Goal: Task Accomplishment & Management: Manage account settings

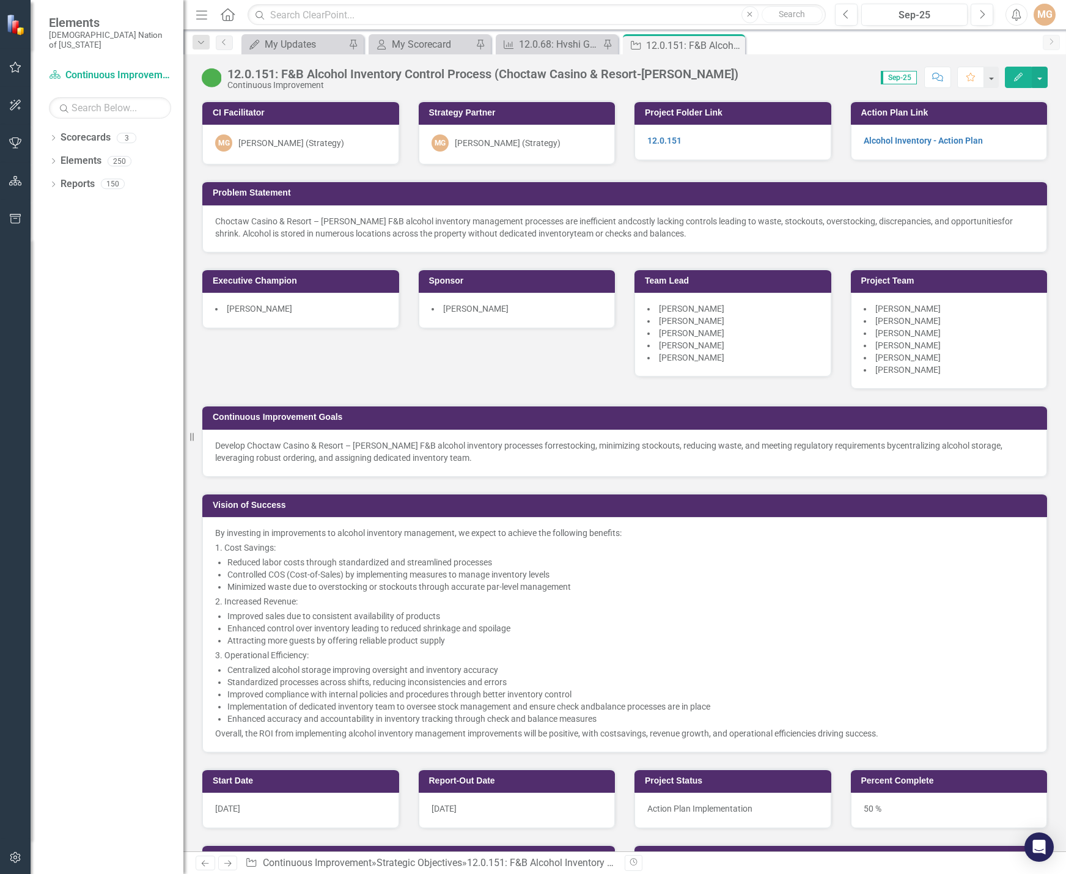
click at [501, 369] on div "CI Facilitator MG [PERSON_NAME] (Strategy) Strategy Partner MG [PERSON_NAME] (S…" at bounding box center [625, 419] width 864 height 668
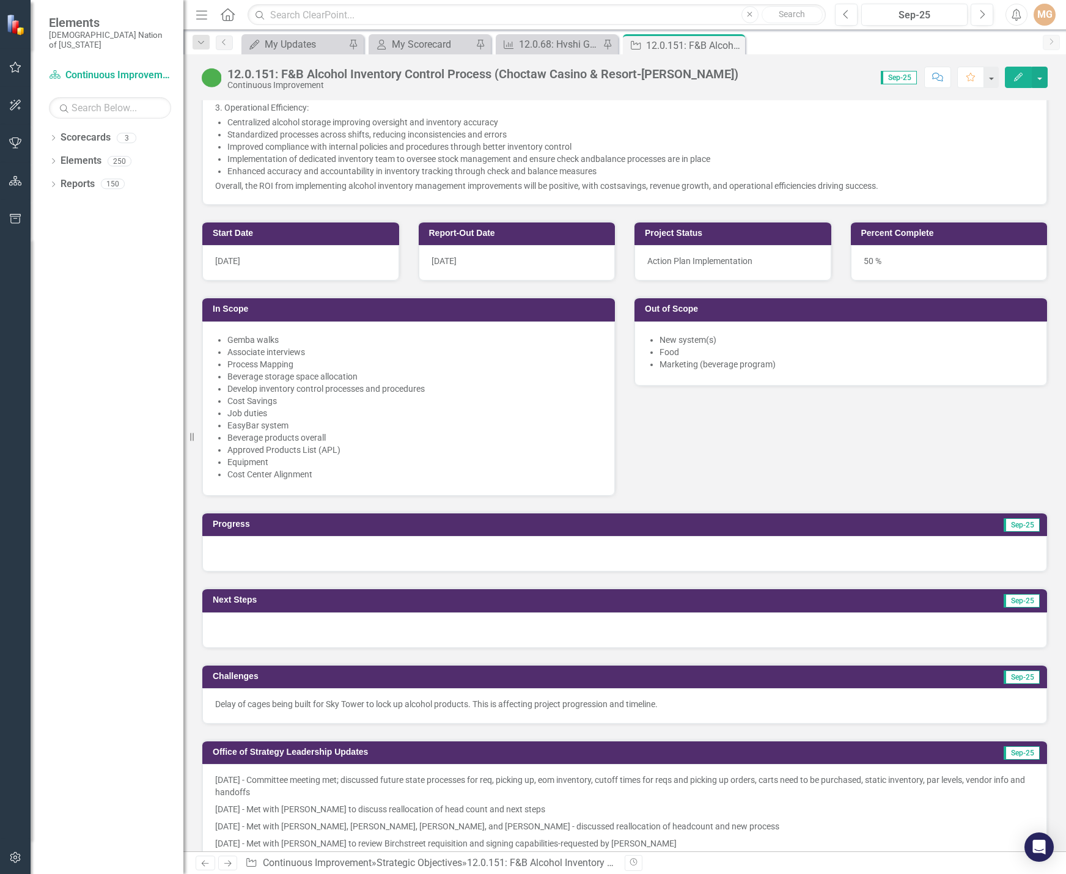
scroll to position [611, 0]
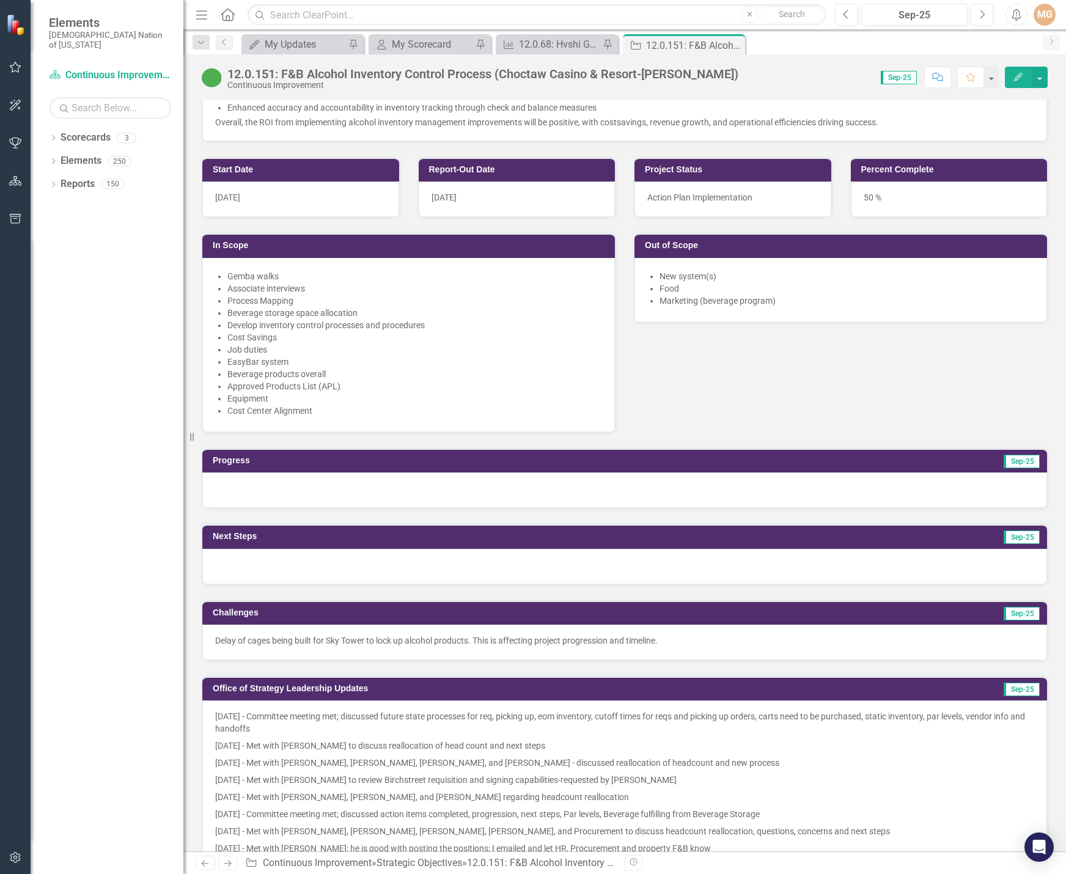
click at [855, 411] on div "Start Date 4/25/24 Report-Out Date 11/13/24 In Scope Gemba walks Associate inte…" at bounding box center [625, 287] width 864 height 291
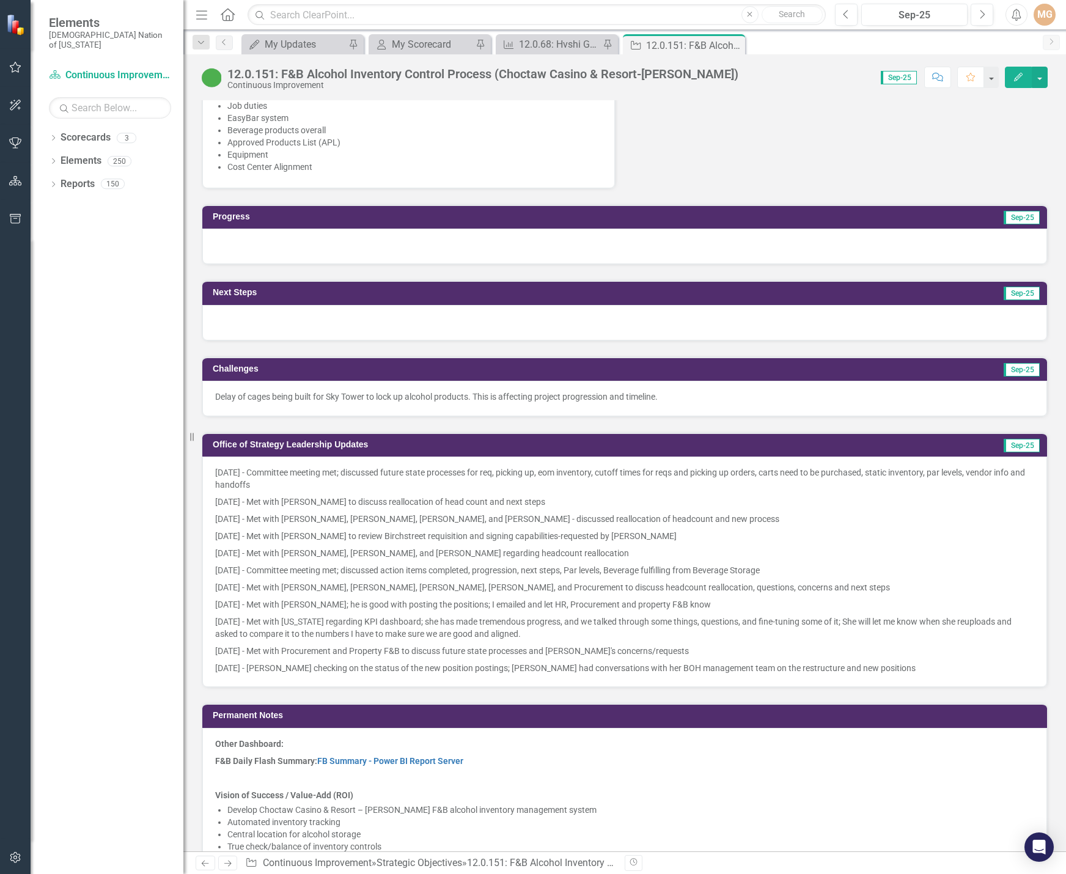
scroll to position [856, 0]
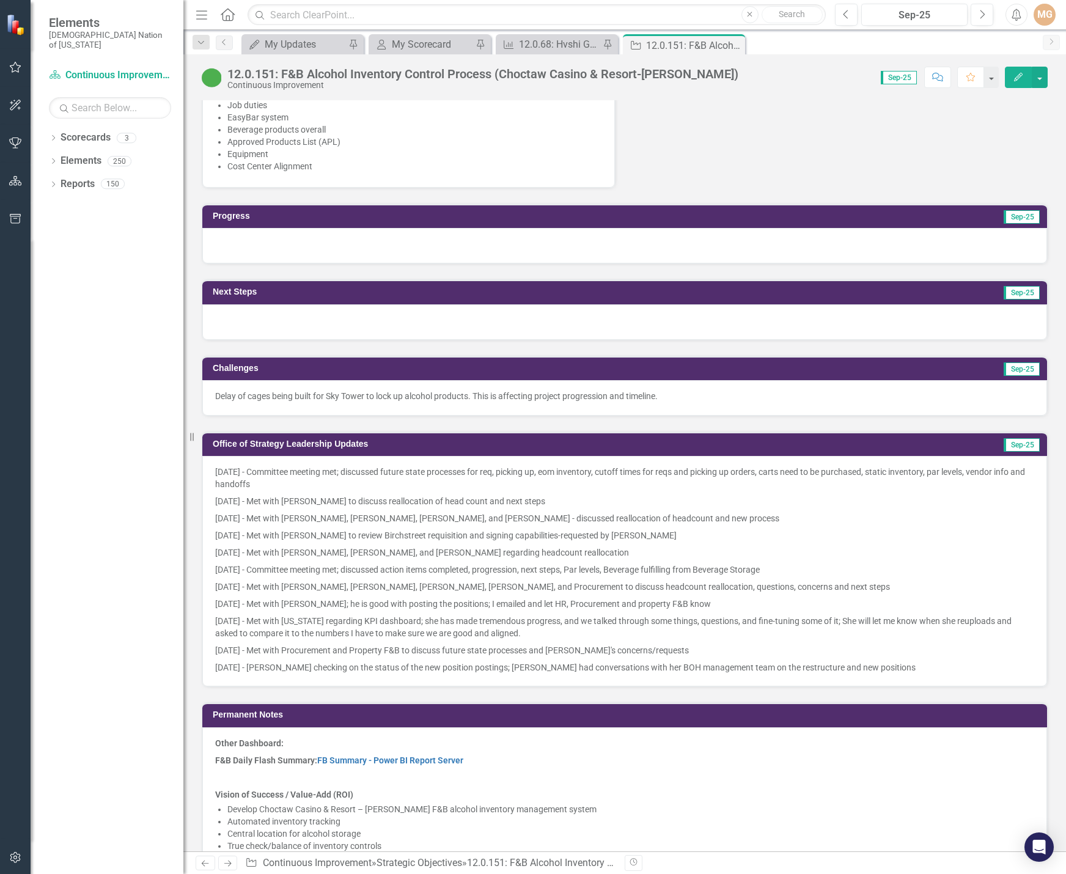
click at [373, 240] on div at bounding box center [624, 245] width 845 height 35
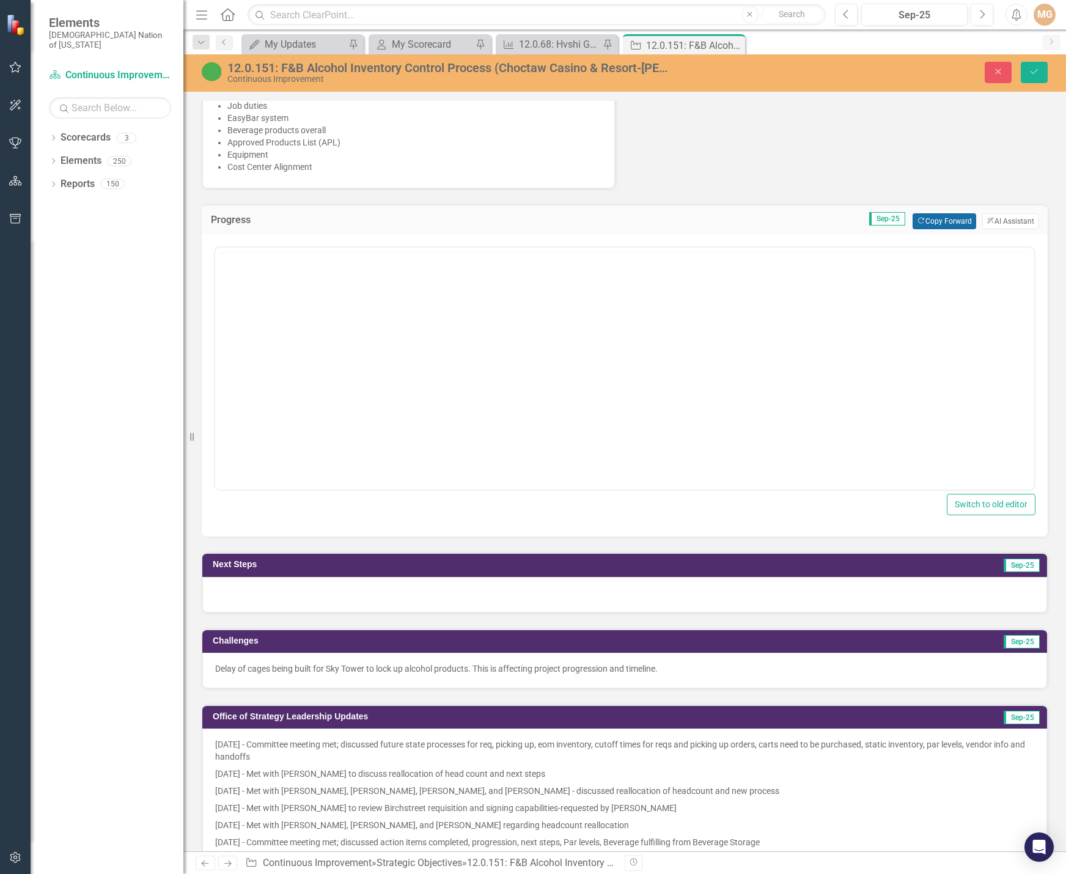
click at [926, 221] on button "Copy Forward Copy Forward" at bounding box center [943, 221] width 63 height 16
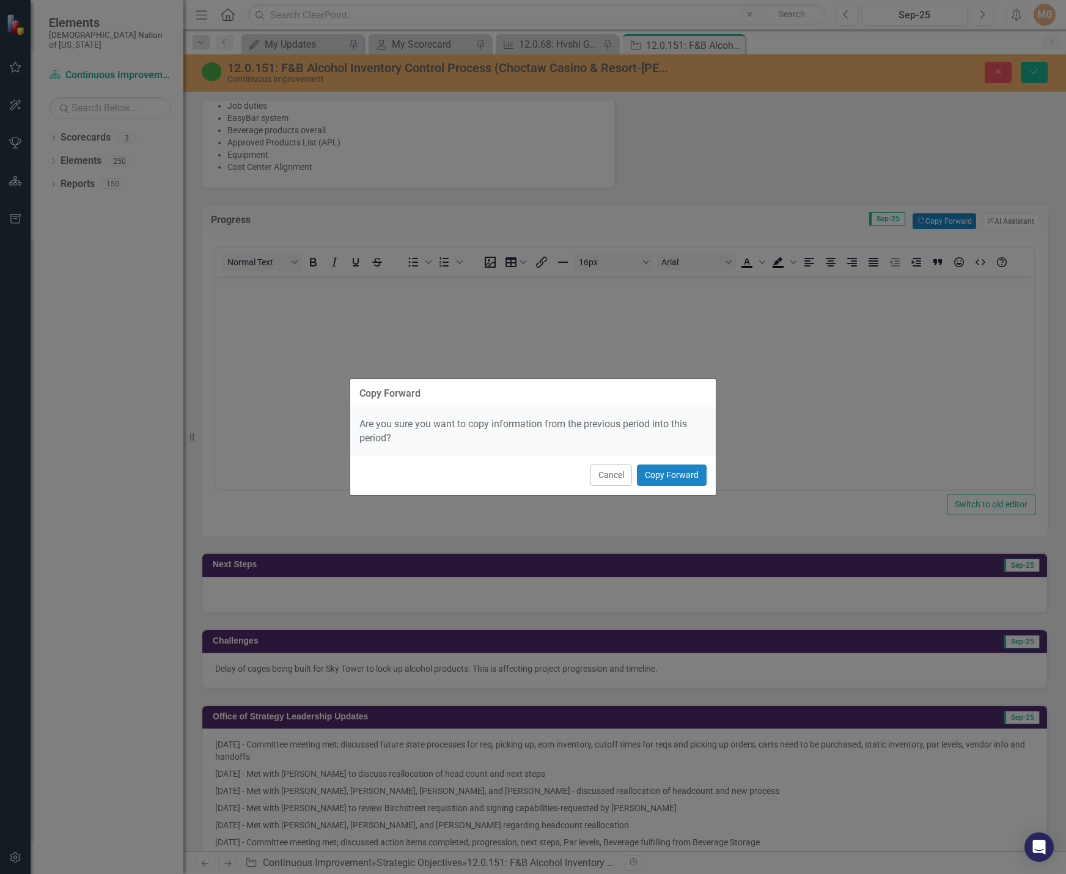
scroll to position [0, 0]
click at [662, 472] on button "Copy Forward" at bounding box center [672, 474] width 70 height 21
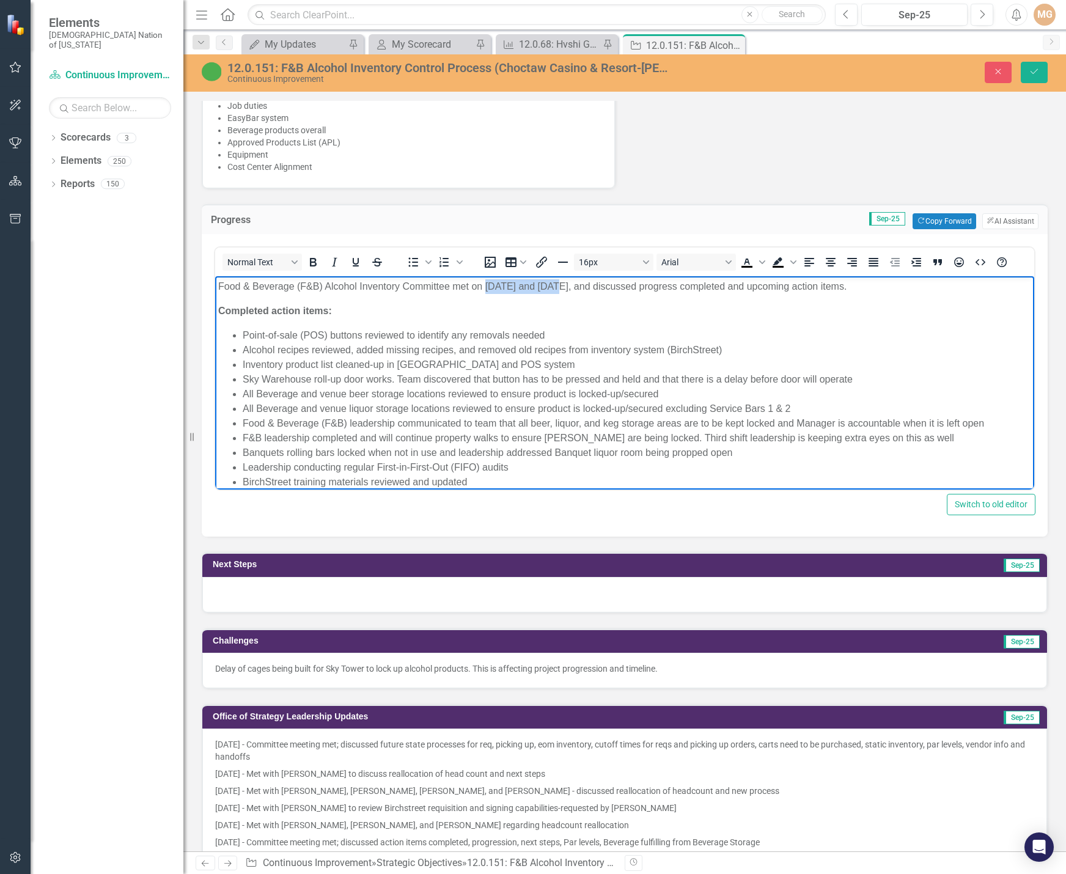
drag, startPoint x: 555, startPoint y: 285, endPoint x: 488, endPoint y: 285, distance: 66.6
click at [487, 285] on p "Food & Beverage (F&B) Alcohol Inventory Committee met on August 6 and 20, 2025,…" at bounding box center [624, 286] width 813 height 15
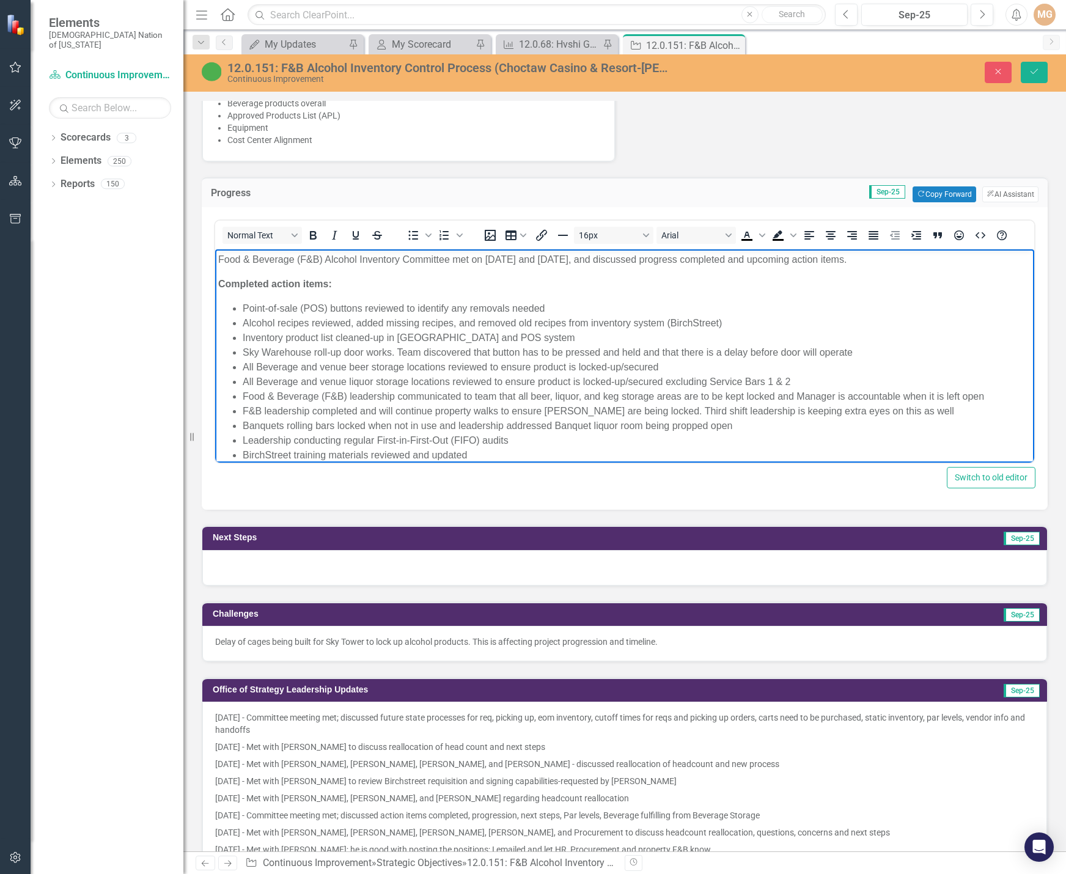
scroll to position [856, 0]
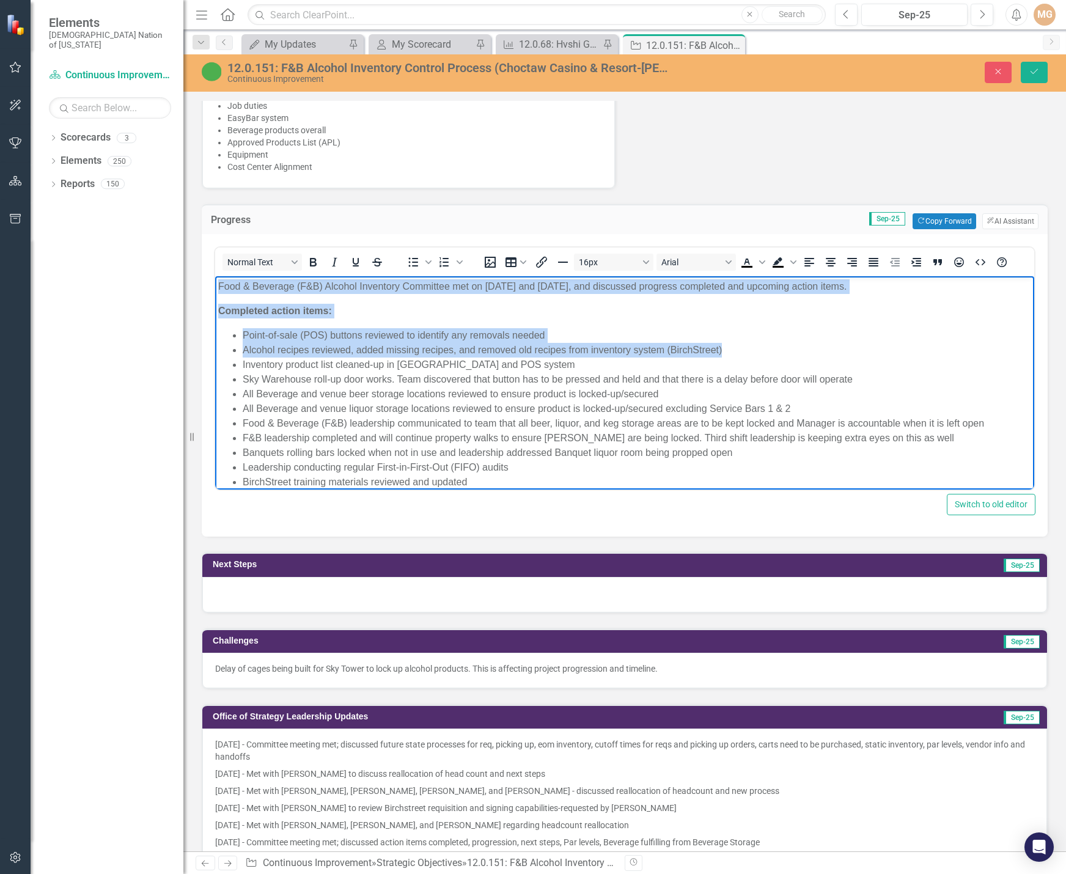
drag, startPoint x: 218, startPoint y: 285, endPoint x: 726, endPoint y: 351, distance: 512.7
click at [726, 351] on body "Food & Beverage (F&B) Alcohol Inventory Committee met on September 3 and 17, 20…" at bounding box center [624, 421] width 819 height 290
copy body "Food & Beverage (F&B) Alcohol Inventory Committee met on September 3 and 17, 20…"
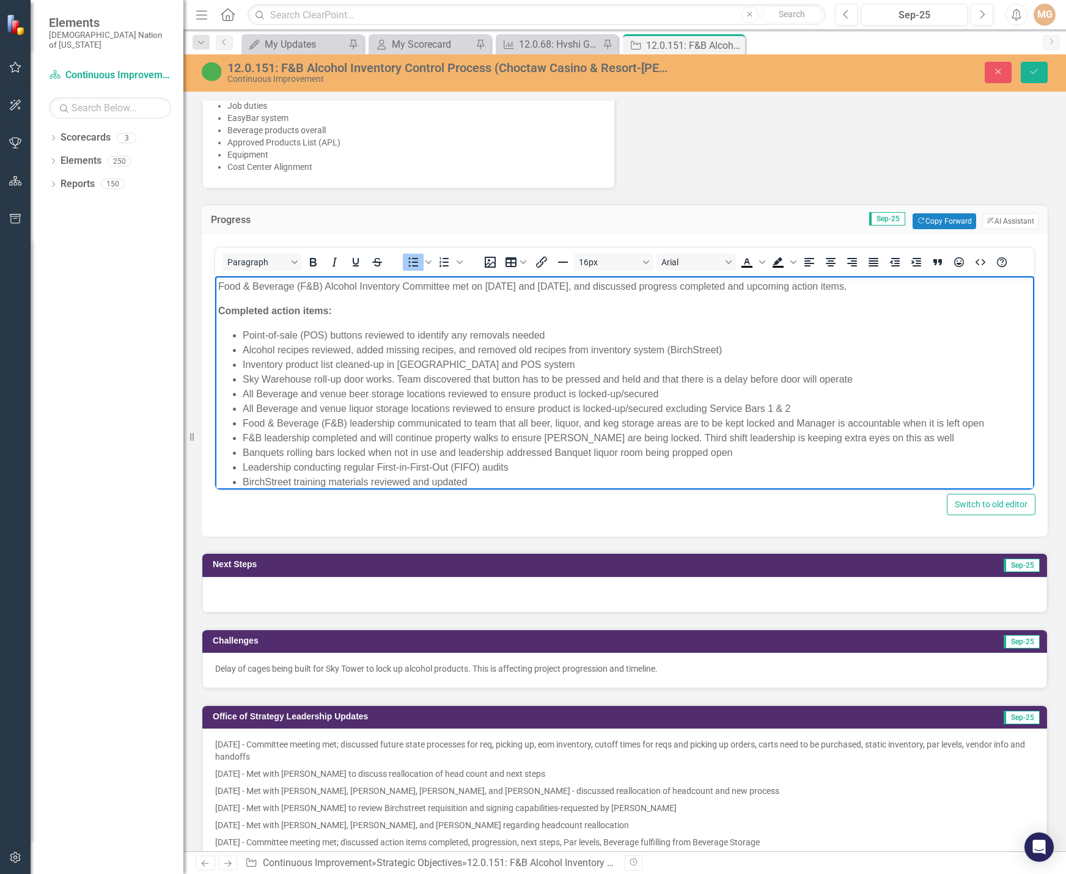
click at [735, 399] on li "All Beverage and venue beer storage locations reviewed to ensure product is loc…" at bounding box center [637, 394] width 788 height 15
click at [298, 400] on li "All Beverage and venue beer storage locations reviewed to ensure product is loc…" at bounding box center [637, 394] width 788 height 15
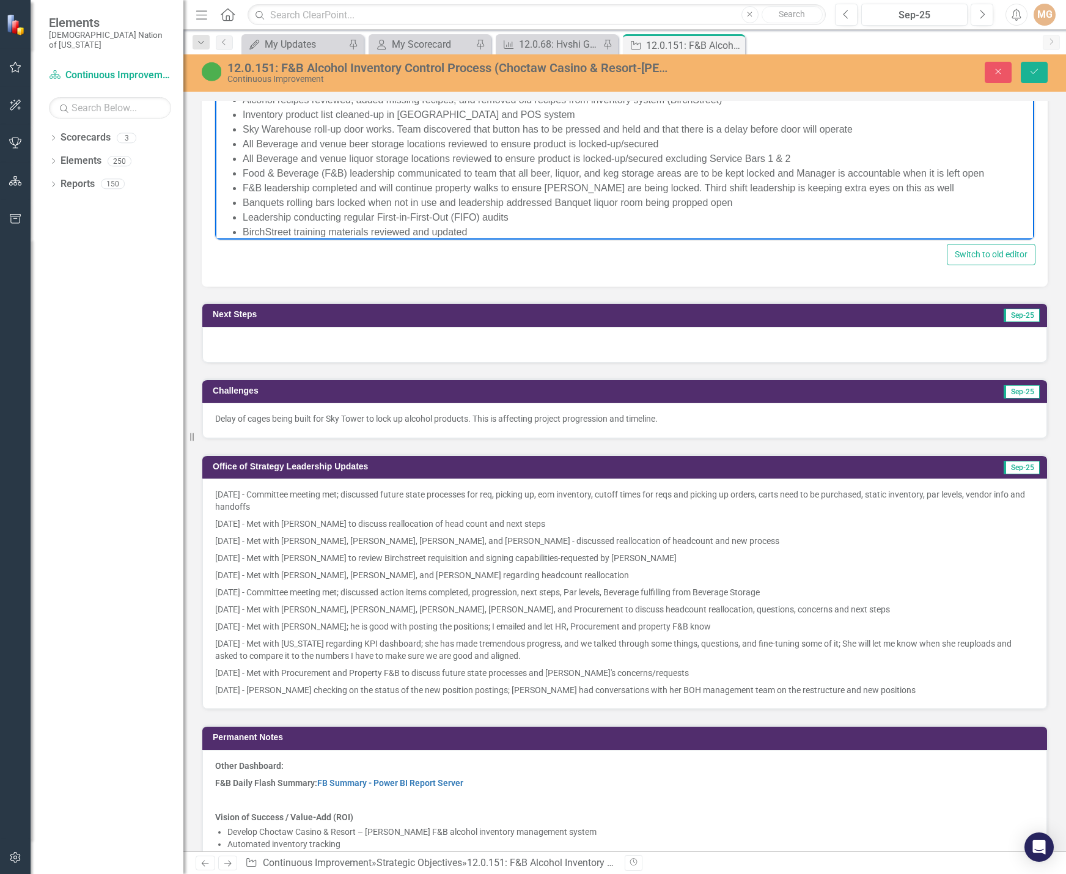
scroll to position [1161, 0]
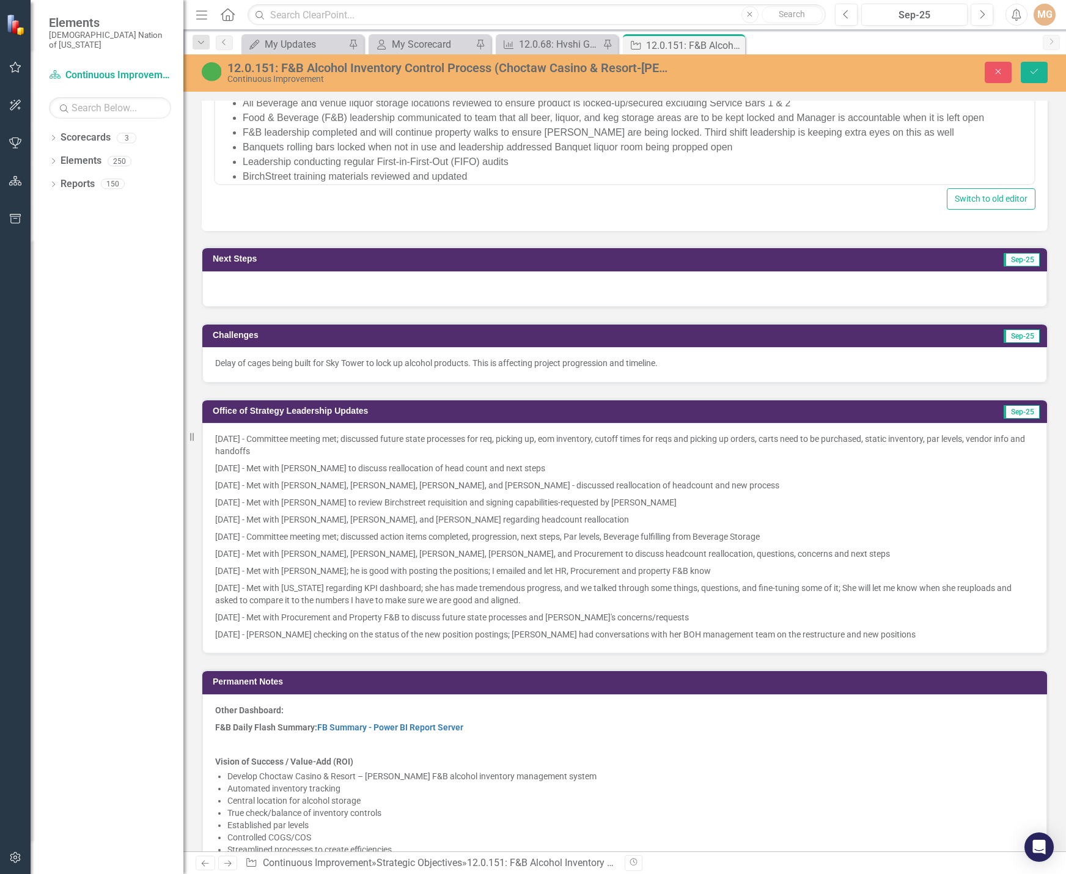
click at [282, 472] on p "[DATE] - Met with [PERSON_NAME] to discuss reallocation of head count and next …" at bounding box center [624, 468] width 819 height 17
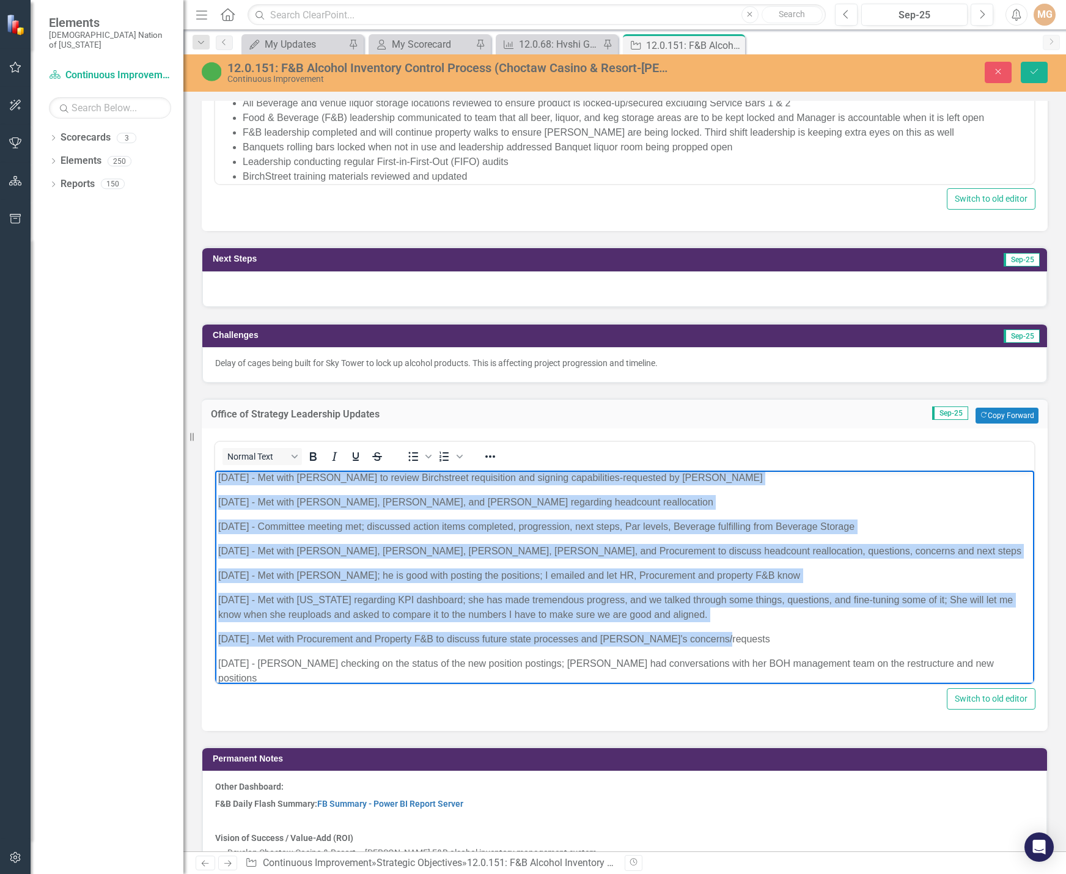
scroll to position [1283, 0]
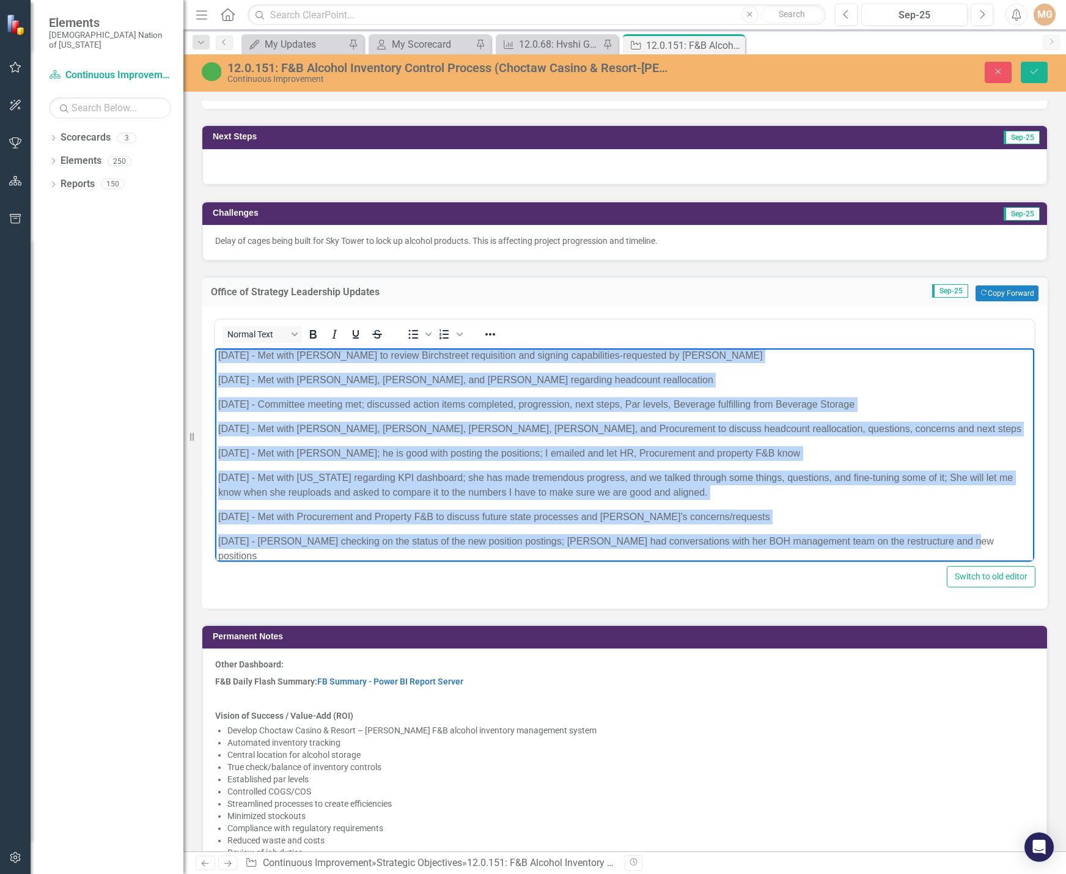
drag, startPoint x: 216, startPoint y: 358, endPoint x: 948, endPoint y: 546, distance: 755.4
click at [948, 546] on body "9.3.25 - Committee meeting met; discussed future state processes for req, picki…" at bounding box center [624, 416] width 819 height 319
copy body "[DATE] - Committee meeting met; discussed future state processes for req, picki…"
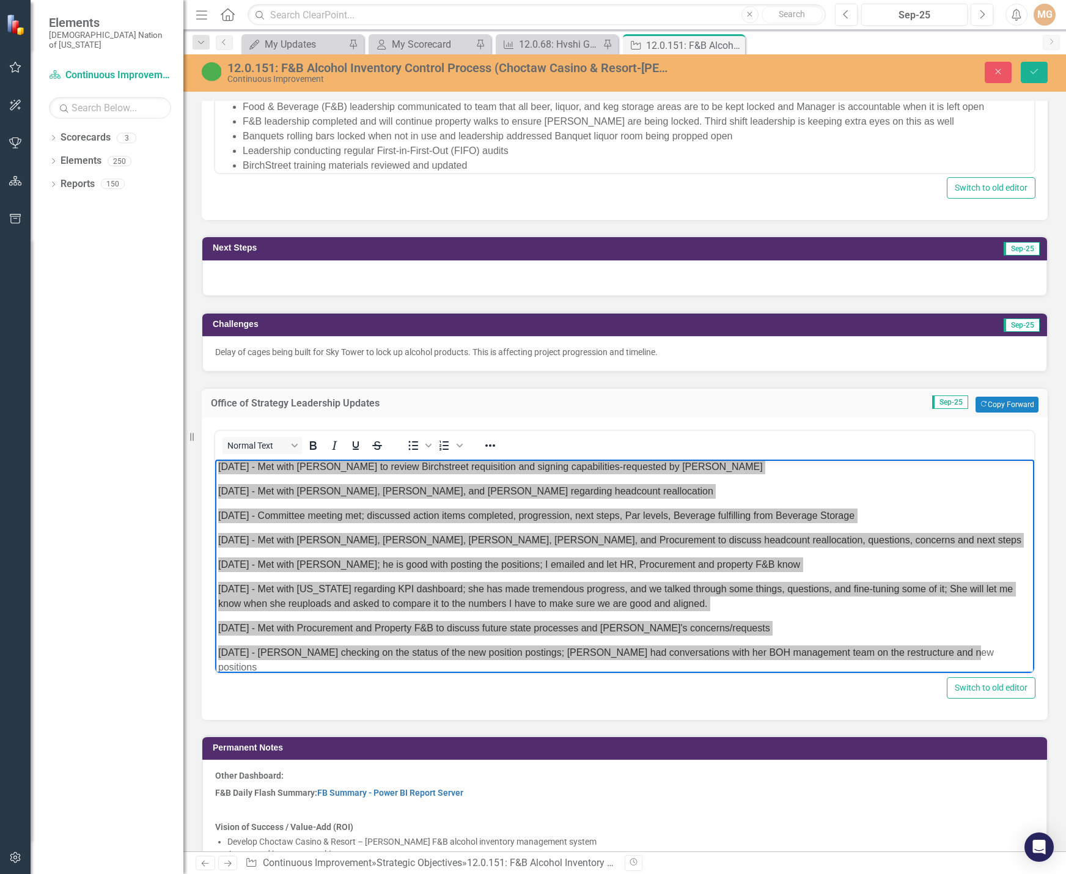
scroll to position [917, 0]
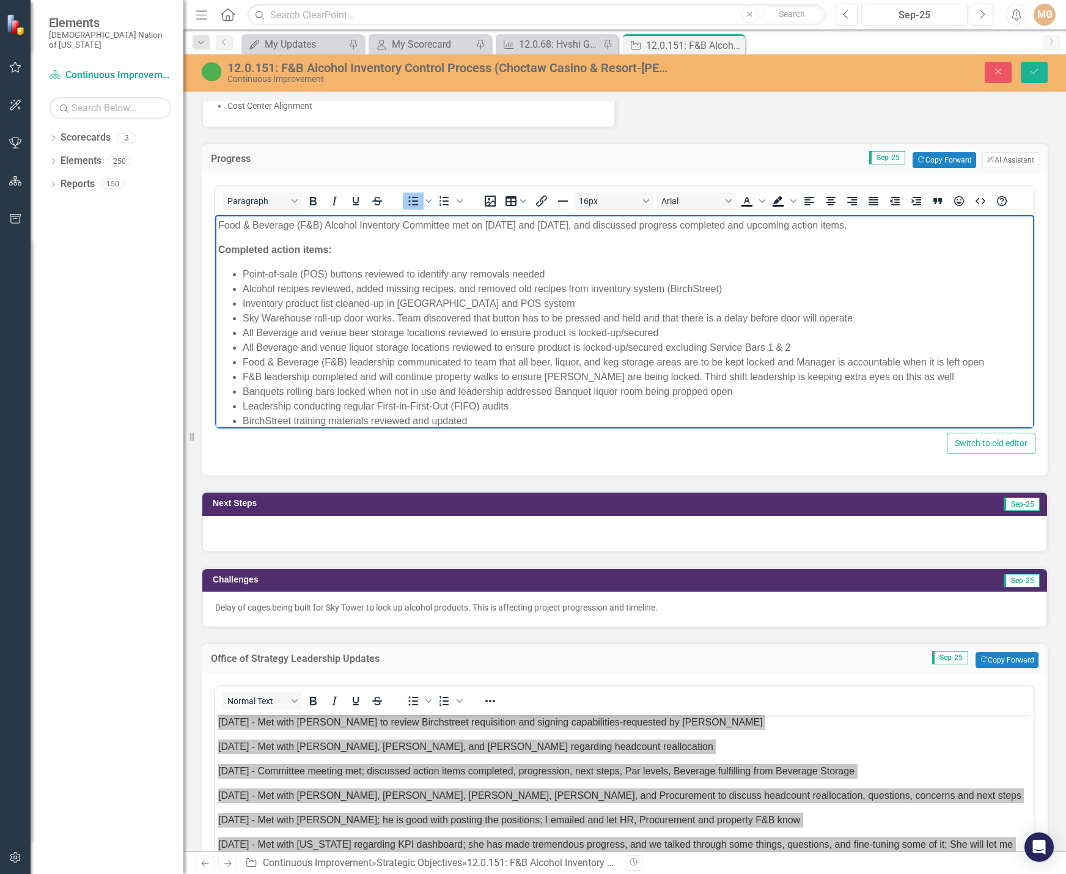
click at [426, 341] on li "All Beverage and venue liquor storage locations reviewed to ensure product is l…" at bounding box center [637, 347] width 788 height 15
click at [308, 282] on li "Alcohol recipes reviewed, added missing recipes, and removed old recipes from i…" at bounding box center [637, 289] width 788 height 15
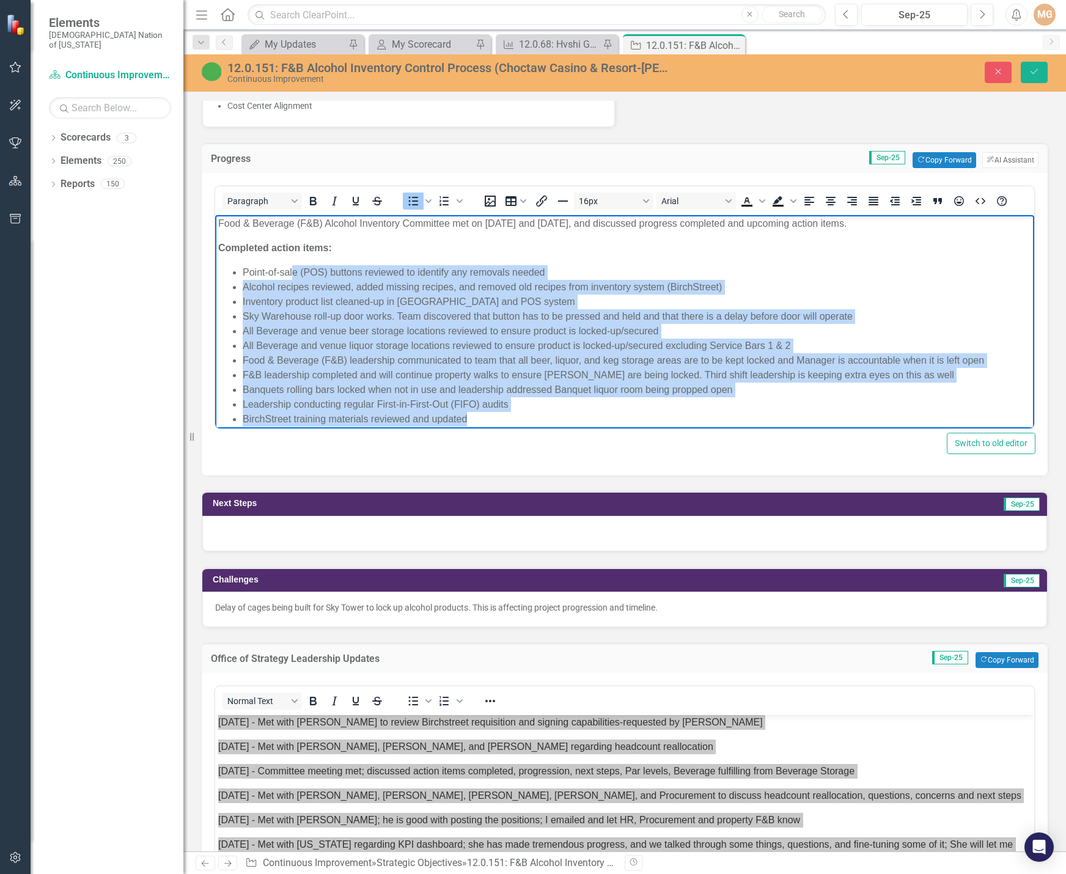
scroll to position [0, 0]
drag, startPoint x: 440, startPoint y: 342, endPoint x: 279, endPoint y: 273, distance: 174.7
click at [279, 273] on ul "Point-of-sale (POS) buttons reviewed to identify any removals needed Alcohol re…" at bounding box center [624, 347] width 813 height 161
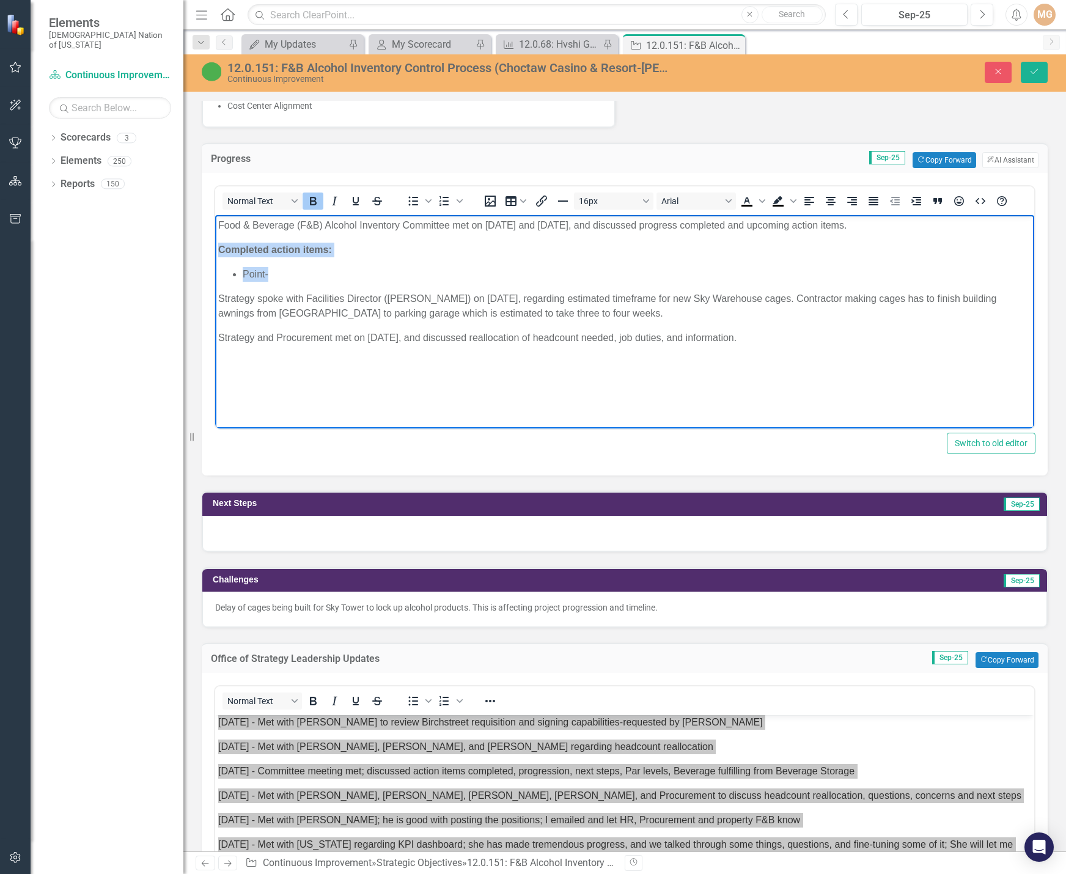
drag, startPoint x: 219, startPoint y: 248, endPoint x: 283, endPoint y: 269, distance: 67.6
click at [283, 269] on body "Food & Beverage (F&B) Alcohol Inventory Committee met on September 3 and 17, 20…" at bounding box center [624, 306] width 819 height 183
copy body "Completed action items: Point-"
click at [218, 296] on p "Strategy spoke with Facilities Director ([PERSON_NAME]) on [DATE], regarding es…" at bounding box center [624, 306] width 813 height 29
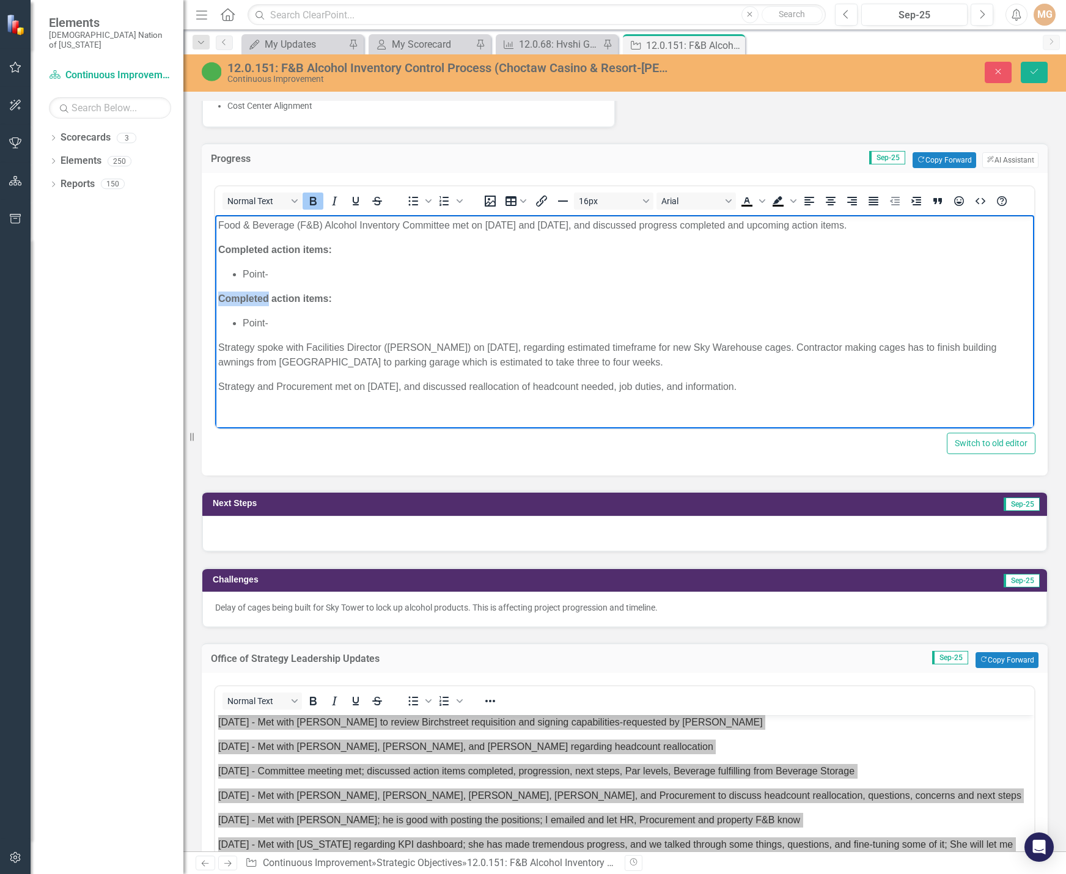
drag, startPoint x: 268, startPoint y: 298, endPoint x: 219, endPoint y: 299, distance: 48.9
click at [219, 299] on strong "Completed action items:" at bounding box center [275, 298] width 114 height 10
drag, startPoint x: 327, startPoint y: 339, endPoint x: 318, endPoint y: 339, distance: 8.6
click at [327, 339] on body "Food & Beverage (F&B) Alcohol Inventory Committee met on September 3 and 17, 20…" at bounding box center [624, 311] width 819 height 192
click at [276, 324] on li "Point-" at bounding box center [637, 323] width 788 height 15
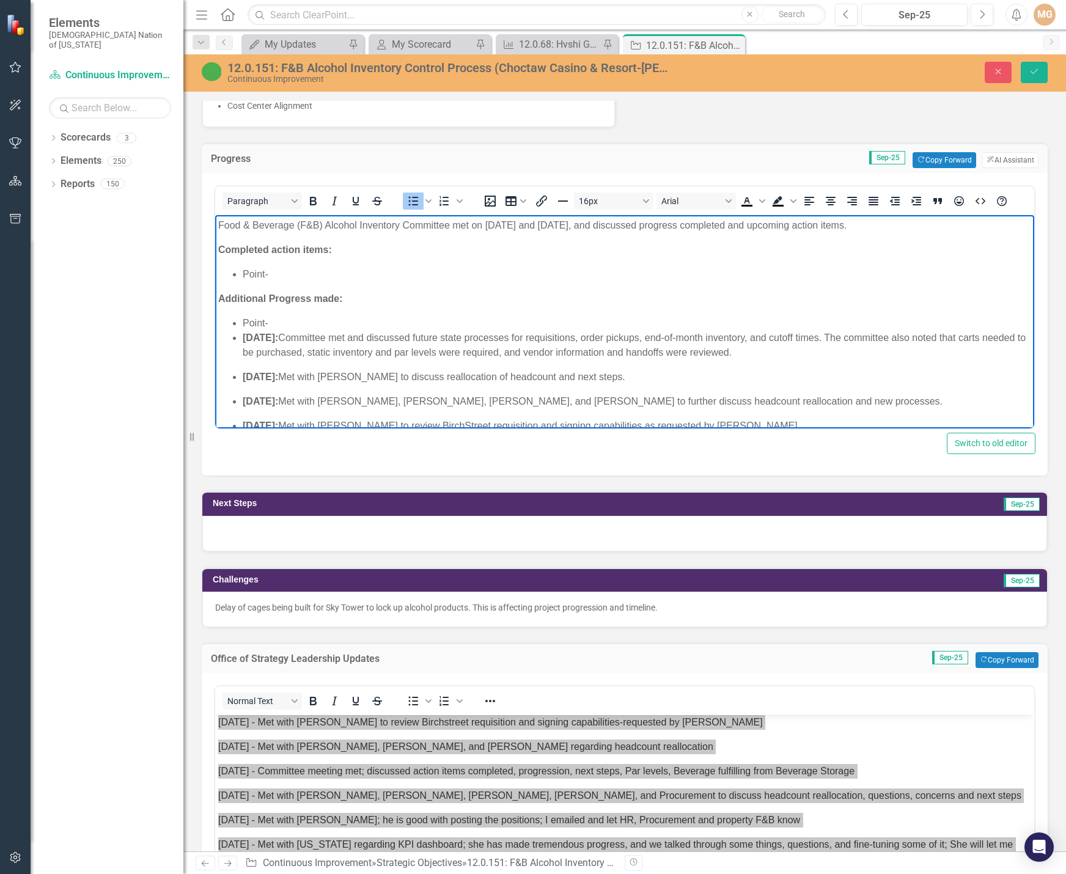
drag, startPoint x: 272, startPoint y: 325, endPoint x: 222, endPoint y: 323, distance: 50.1
click at [222, 323] on ul "Point- September 3, 2025: Committee met and discussed future state processes fo…" at bounding box center [624, 506] width 813 height 381
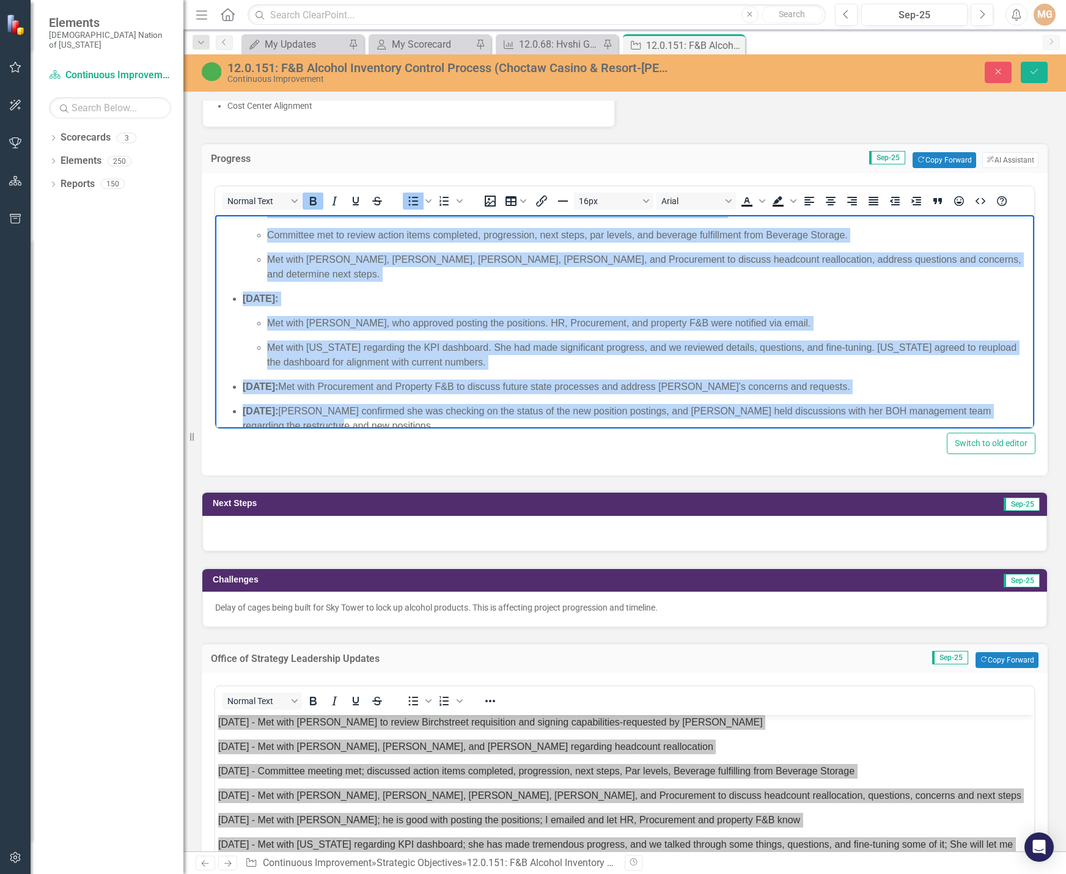
scroll to position [298, 0]
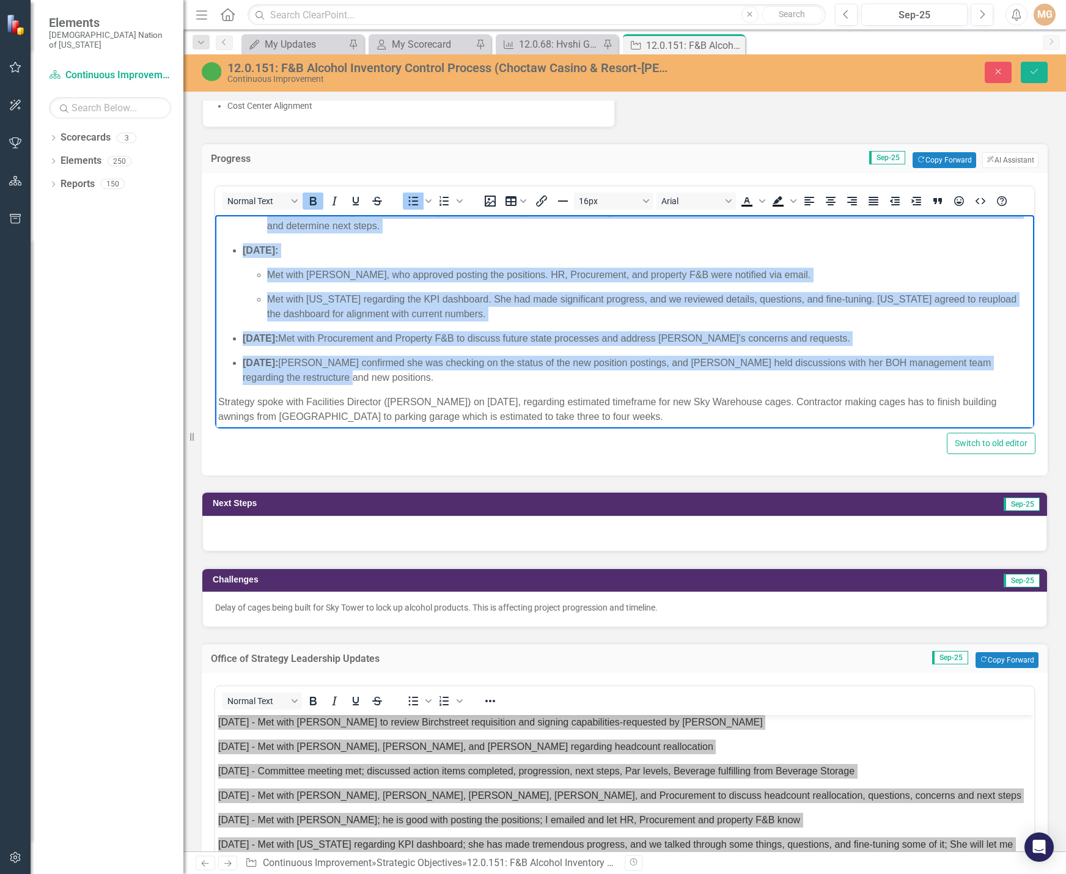
drag, startPoint x: 245, startPoint y: 320, endPoint x: 349, endPoint y: 359, distance: 111.0
click at [349, 359] on ul "September 3, 2025: Committee met and discussed future state processes for requi…" at bounding box center [624, 201] width 813 height 367
click at [316, 199] on icon "Bold" at bounding box center [313, 201] width 7 height 9
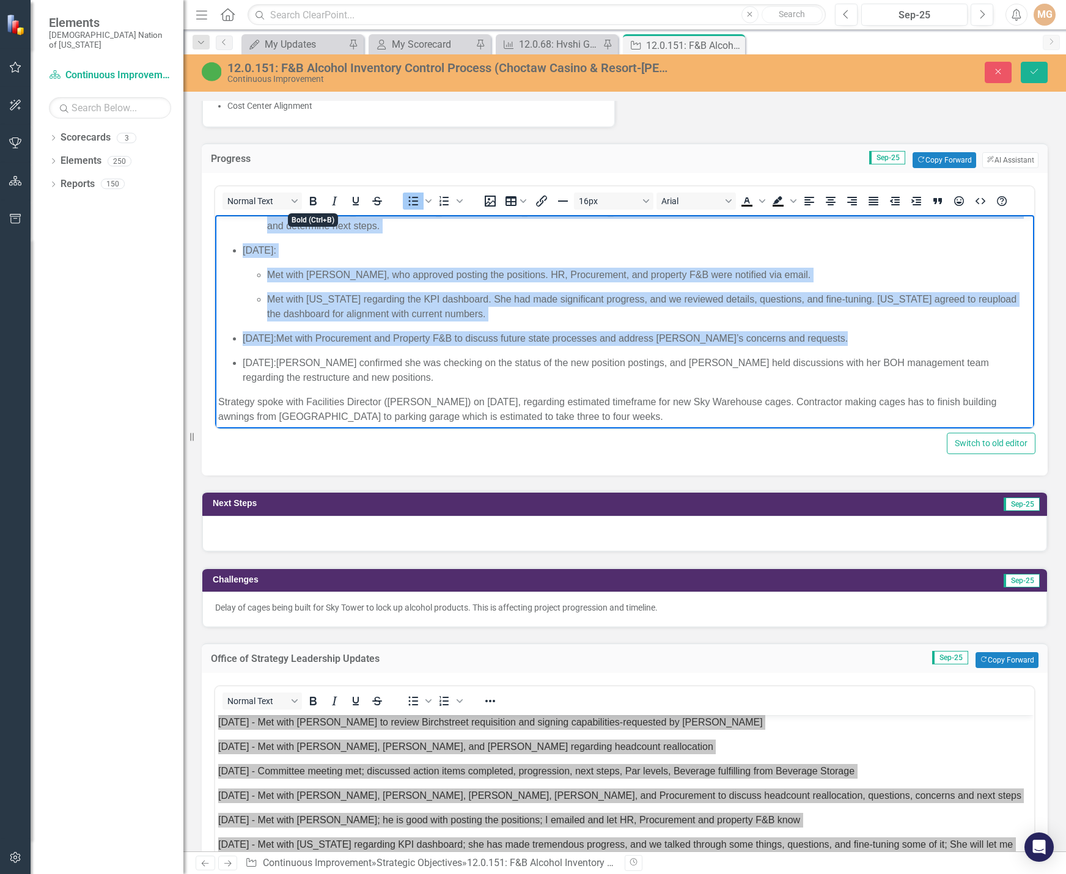
click at [358, 356] on p "September 25, 2025: Jackie confirmed she was checking on the status of the new …" at bounding box center [637, 370] width 788 height 29
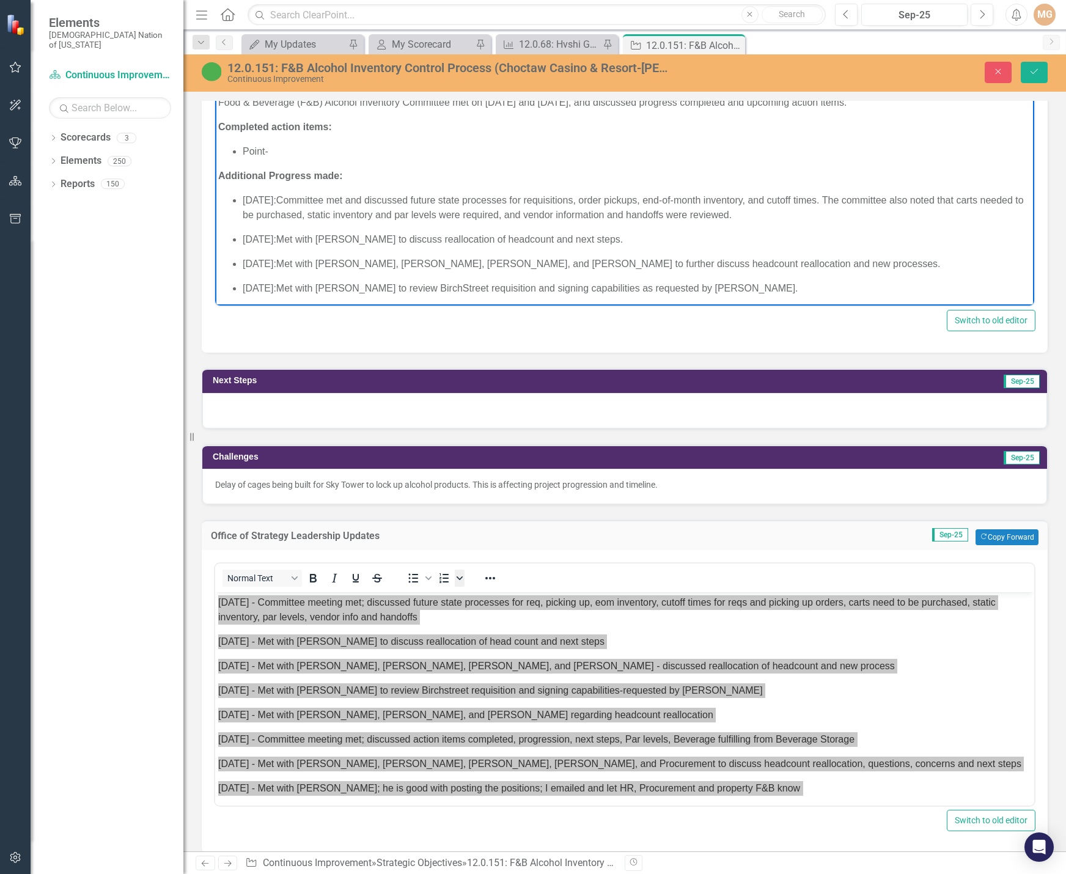
scroll to position [1039, 0]
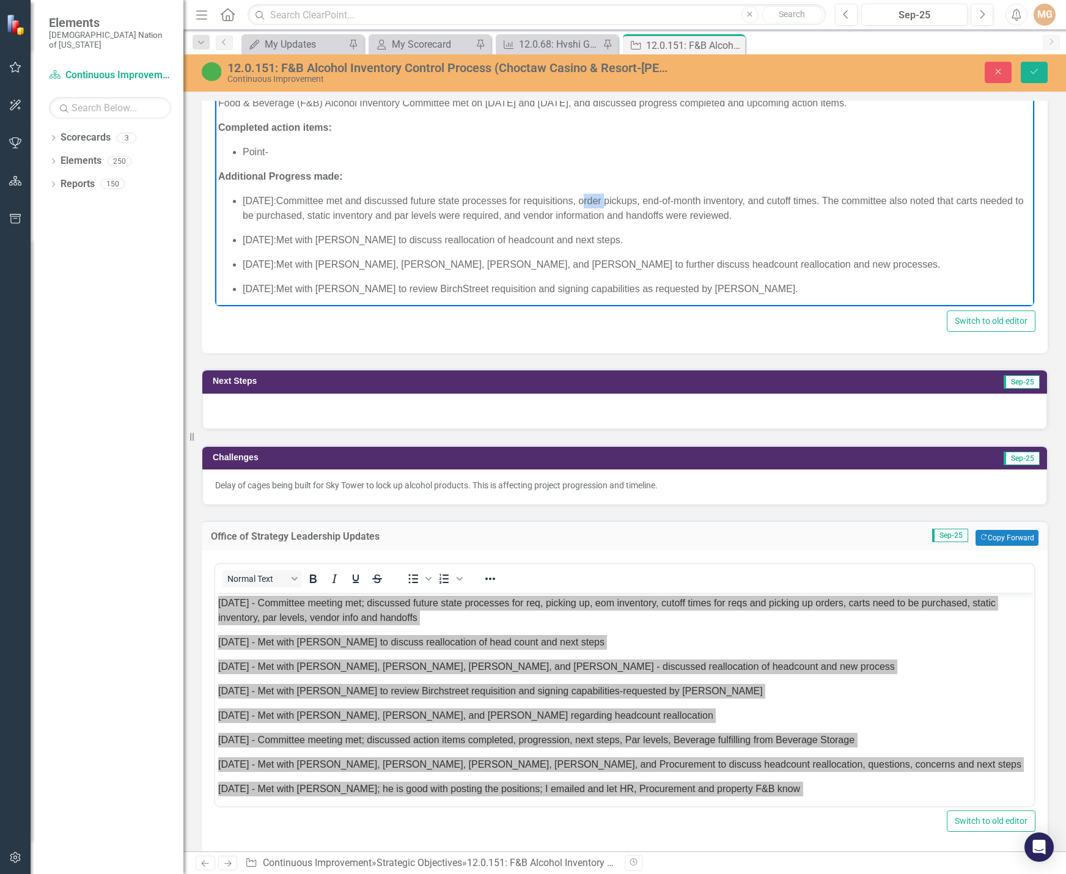
drag, startPoint x: 656, startPoint y: 199, endPoint x: 634, endPoint y: 199, distance: 22.0
click at [634, 199] on p "September 3, 2025: Committee met and discussed future state processes for requi…" at bounding box center [637, 208] width 788 height 29
click at [953, 198] on p "September 3, 2025: Committee met and discussed future state processes for requi…" at bounding box center [637, 208] width 788 height 29
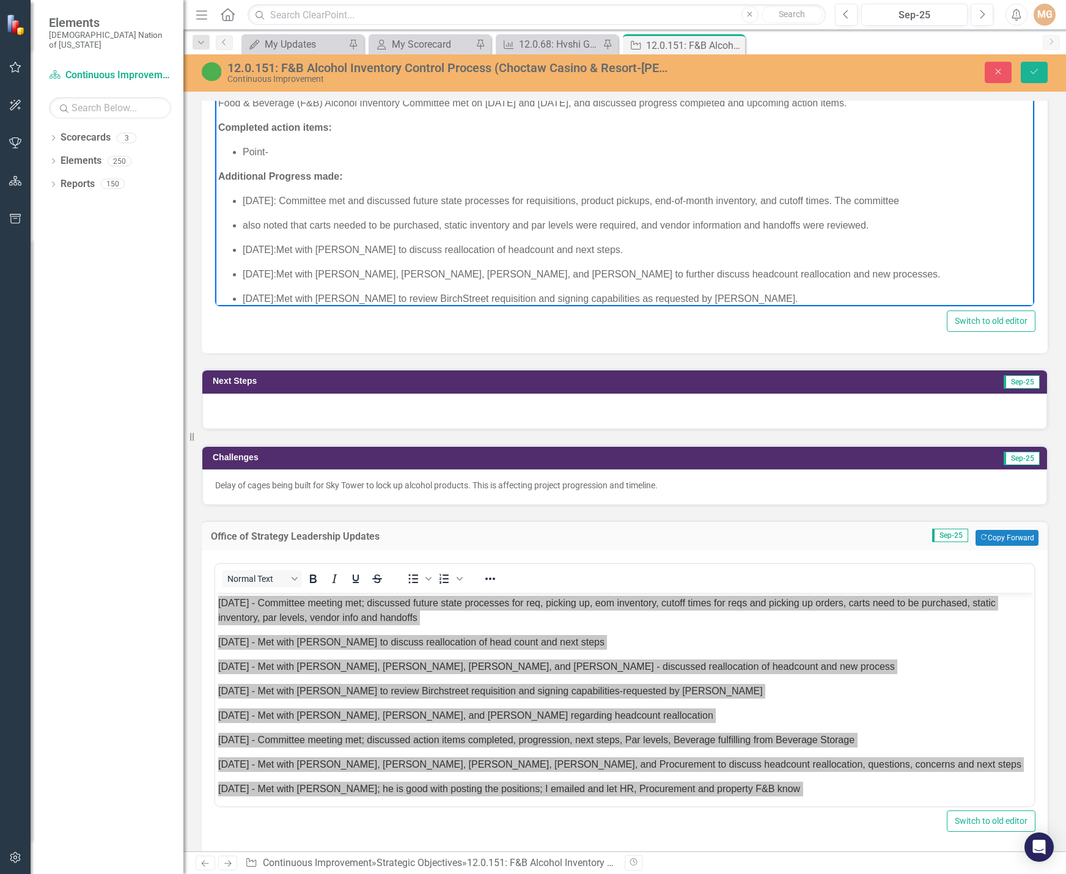
click at [961, 199] on p "September 3, 2025: Committee met and discussed future state processes for requi…" at bounding box center [637, 201] width 788 height 15
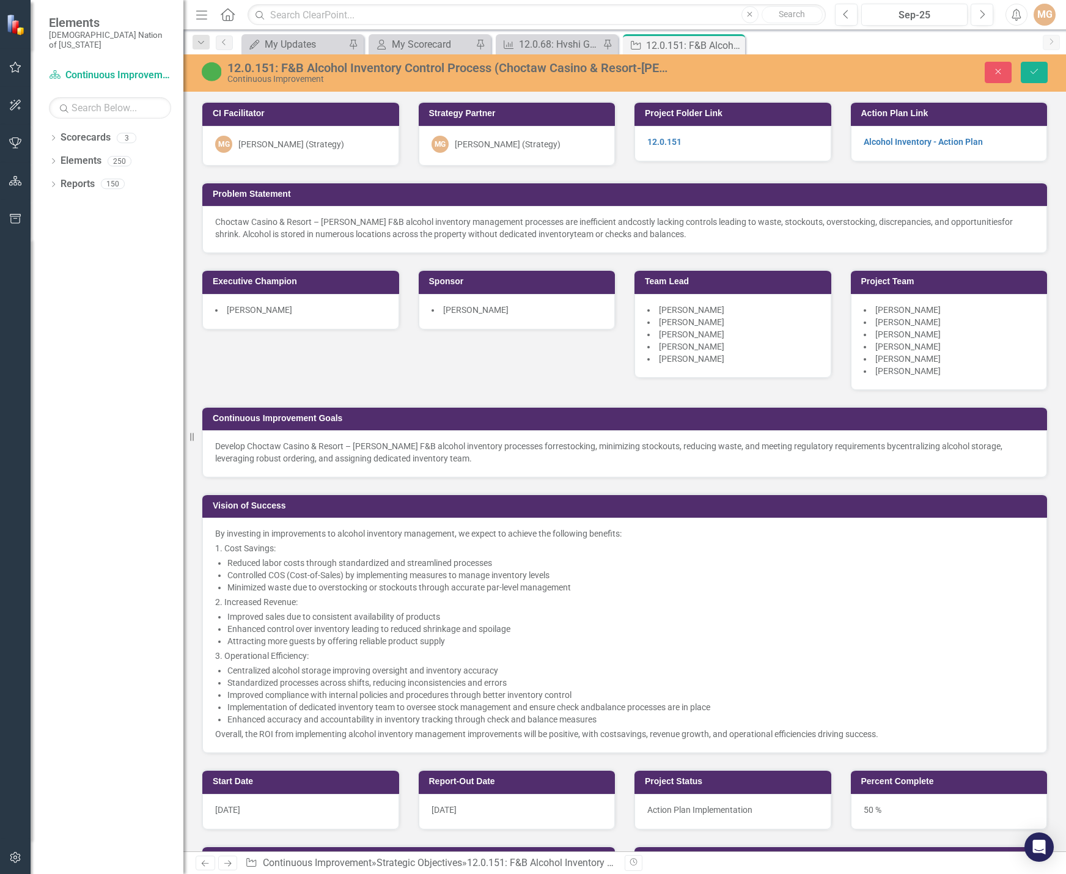
scroll to position [1039, 0]
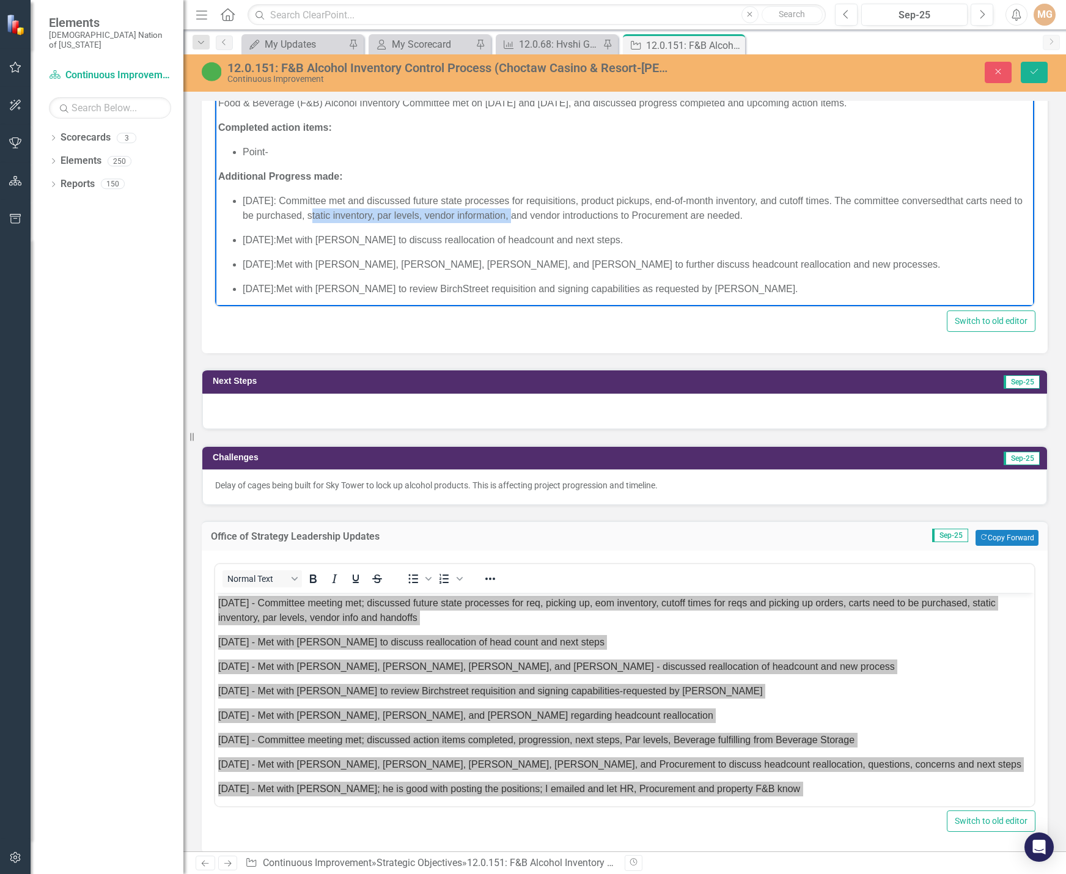
drag, startPoint x: 386, startPoint y: 215, endPoint x: 587, endPoint y: 216, distance: 201.7
click at [587, 216] on p "[DATE]: Committee met and discussed future state processes for requisitions, pr…" at bounding box center [637, 208] width 788 height 29
click at [1003, 195] on p "[DATE]: Committee met and discussed future state processes for requisitions, pr…" at bounding box center [637, 208] width 788 height 29
click at [464, 213] on p "[DATE]: Committee met and discussed future state processes for requisitions, pr…" at bounding box center [637, 208] width 788 height 29
click at [571, 213] on p "[DATE]: Committee met and discussed future state processes for requisitions, pr…" at bounding box center [637, 208] width 788 height 29
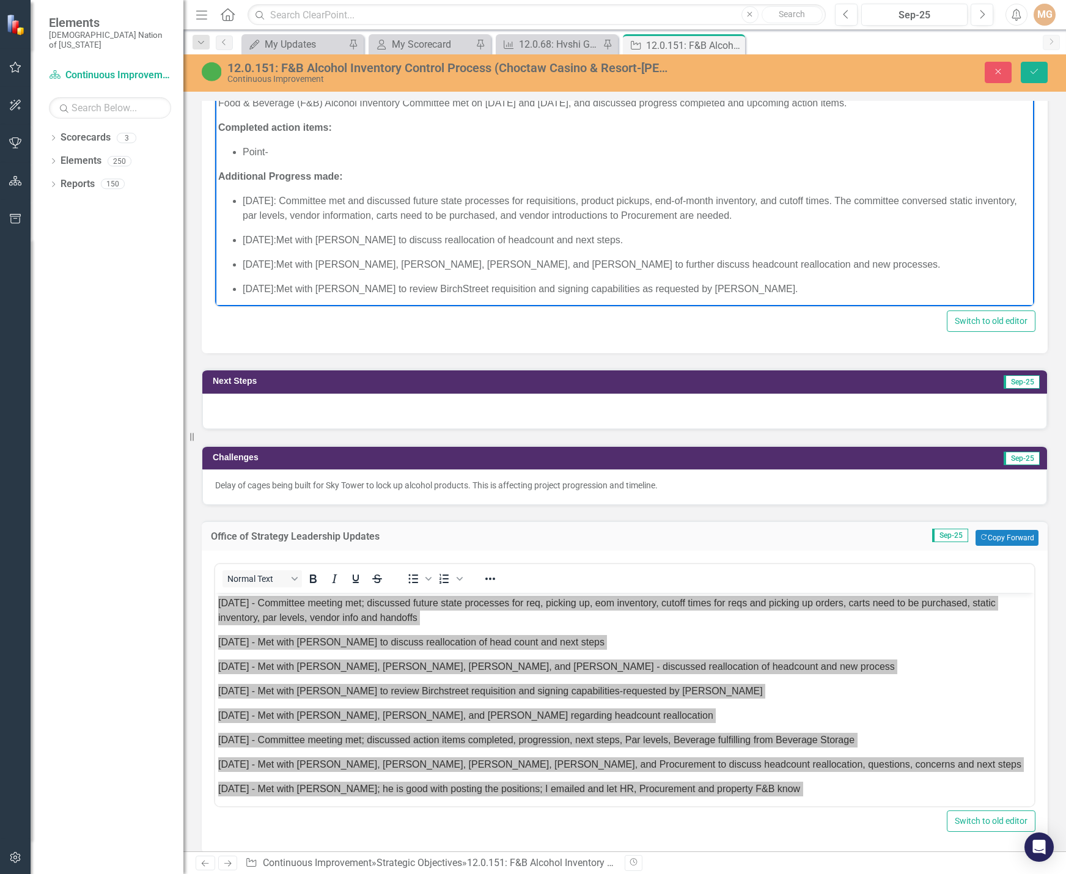
click at [333, 237] on p "[DATE]: Met with [PERSON_NAME] to discuss reallocation of headcount and next st…" at bounding box center [637, 240] width 788 height 15
click at [410, 240] on p "[DATE]: Strategy met with [PERSON_NAME] to discuss reallocation of headcount an…" at bounding box center [637, 240] width 788 height 15
click at [337, 261] on p "[DATE]: Met with [PERSON_NAME], [PERSON_NAME], [PERSON_NAME], and [PERSON_NAME]…" at bounding box center [637, 264] width 788 height 15
drag, startPoint x: 410, startPoint y: 237, endPoint x: 461, endPoint y: 236, distance: 50.7
click at [461, 236] on p "[DATE]: Strategy met with HR Director ([PERSON_NAME]) to discuss reallocation o…" at bounding box center [637, 240] width 788 height 15
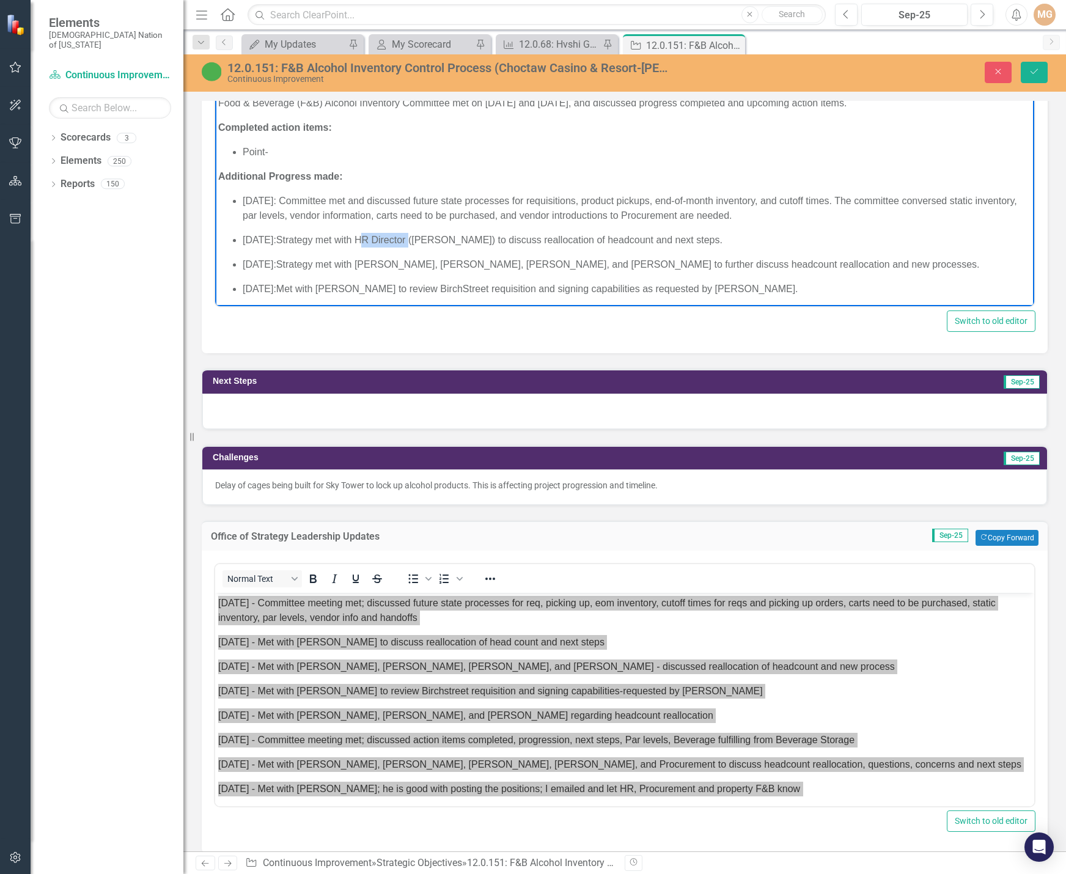
copy p "HR Director"
click at [414, 263] on p "[DATE]: Strategy met with [PERSON_NAME], [PERSON_NAME], [PERSON_NAME], and [PER…" at bounding box center [637, 264] width 788 height 15
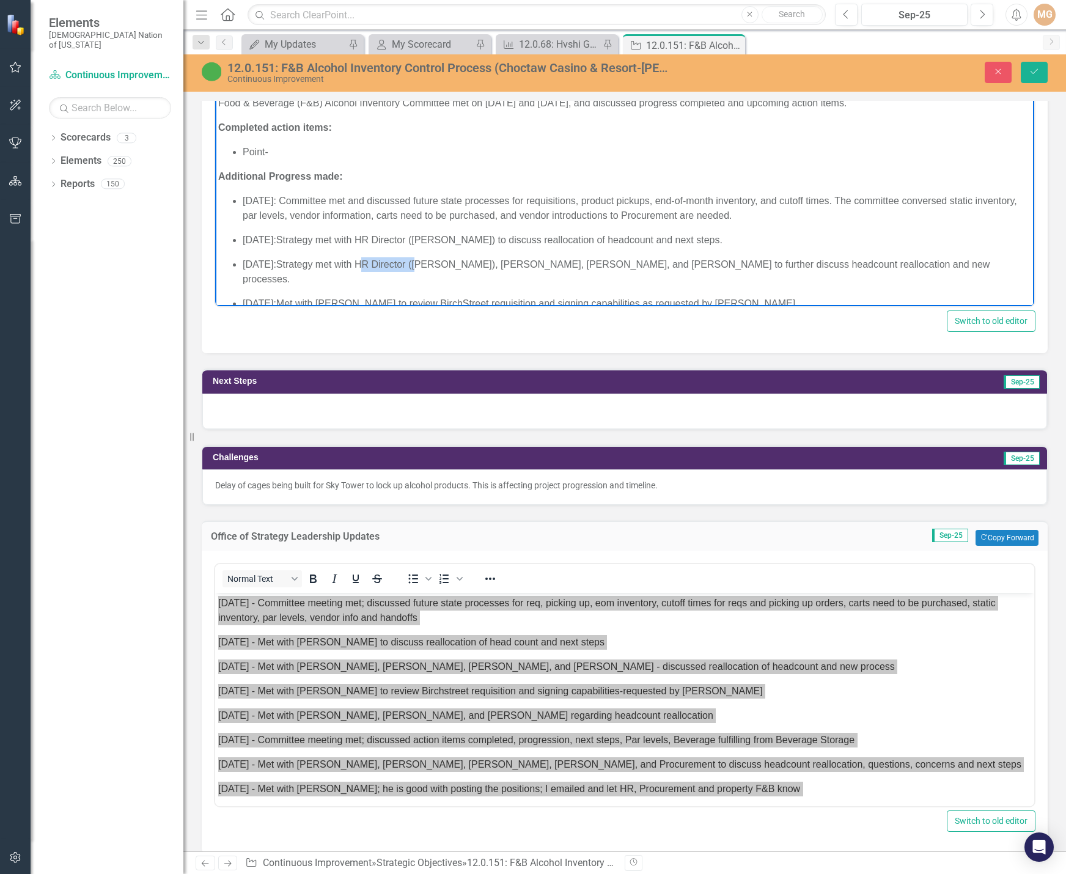
drag, startPoint x: 471, startPoint y: 265, endPoint x: 413, endPoint y: 266, distance: 58.1
click at [413, 266] on p "[DATE]: Strategy met with HR Director ([PERSON_NAME]), [PERSON_NAME], [PERSON_N…" at bounding box center [637, 271] width 788 height 29
copy p "HR Director ("
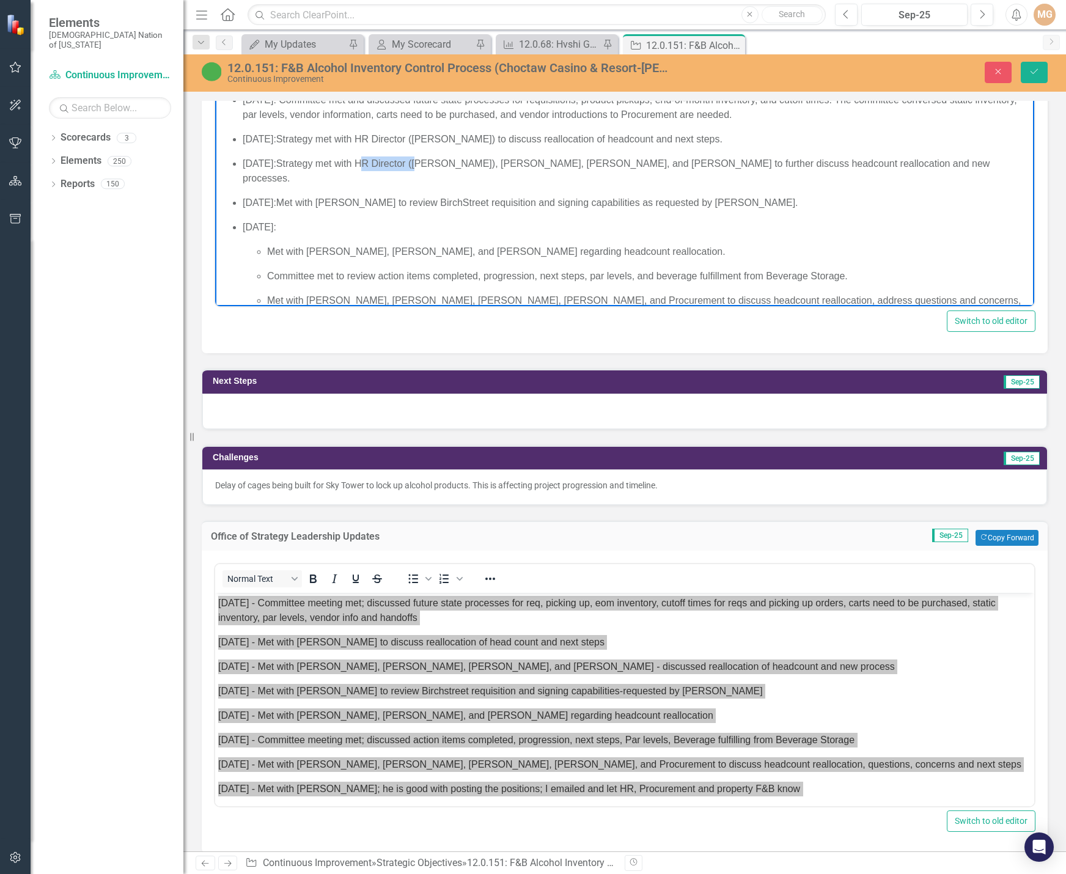
scroll to position [122, 0]
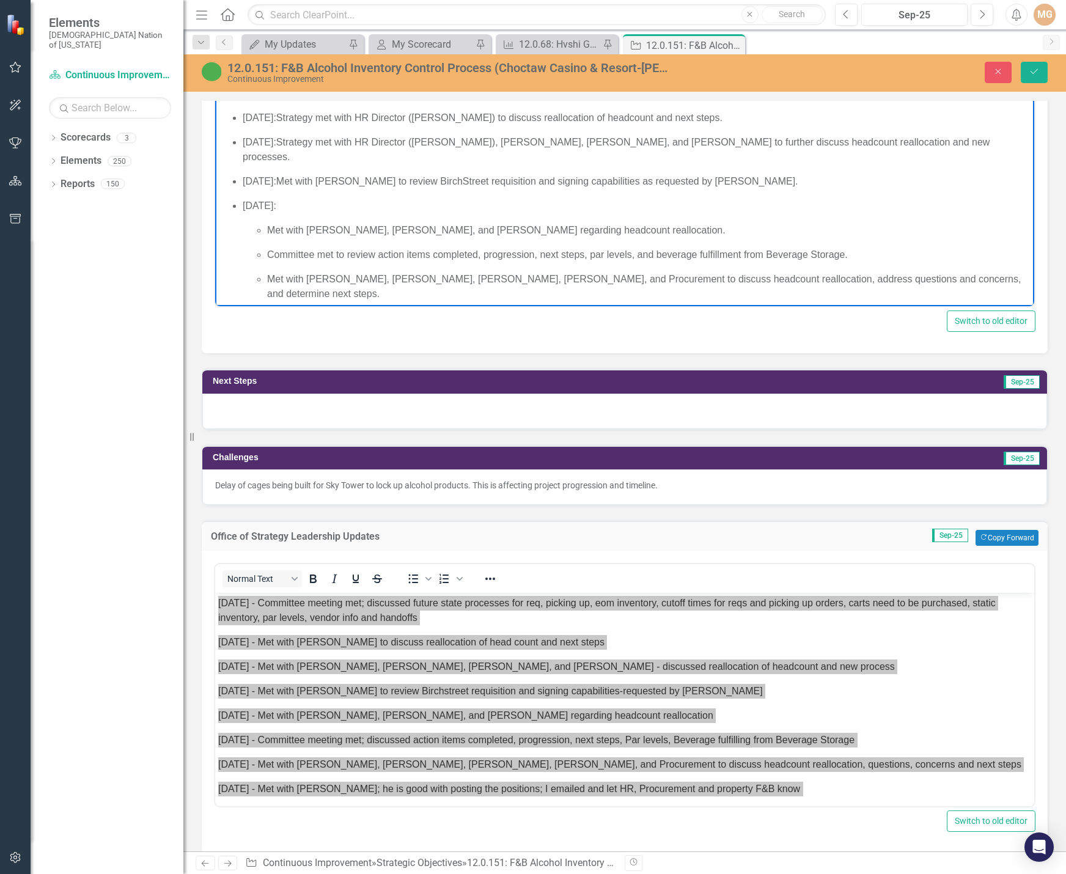
click at [394, 223] on p "Met with [PERSON_NAME], [PERSON_NAME], and [PERSON_NAME] regarding headcount re…" at bounding box center [649, 230] width 764 height 15
click at [375, 272] on p "Met with [PERSON_NAME], [PERSON_NAME], [PERSON_NAME], [PERSON_NAME], and Procur…" at bounding box center [649, 286] width 764 height 29
click at [465, 272] on p "Met with [PERSON_NAME], [PERSON_NAME], HR Director ([PERSON_NAME], [PERSON_NAME…" at bounding box center [649, 286] width 764 height 29
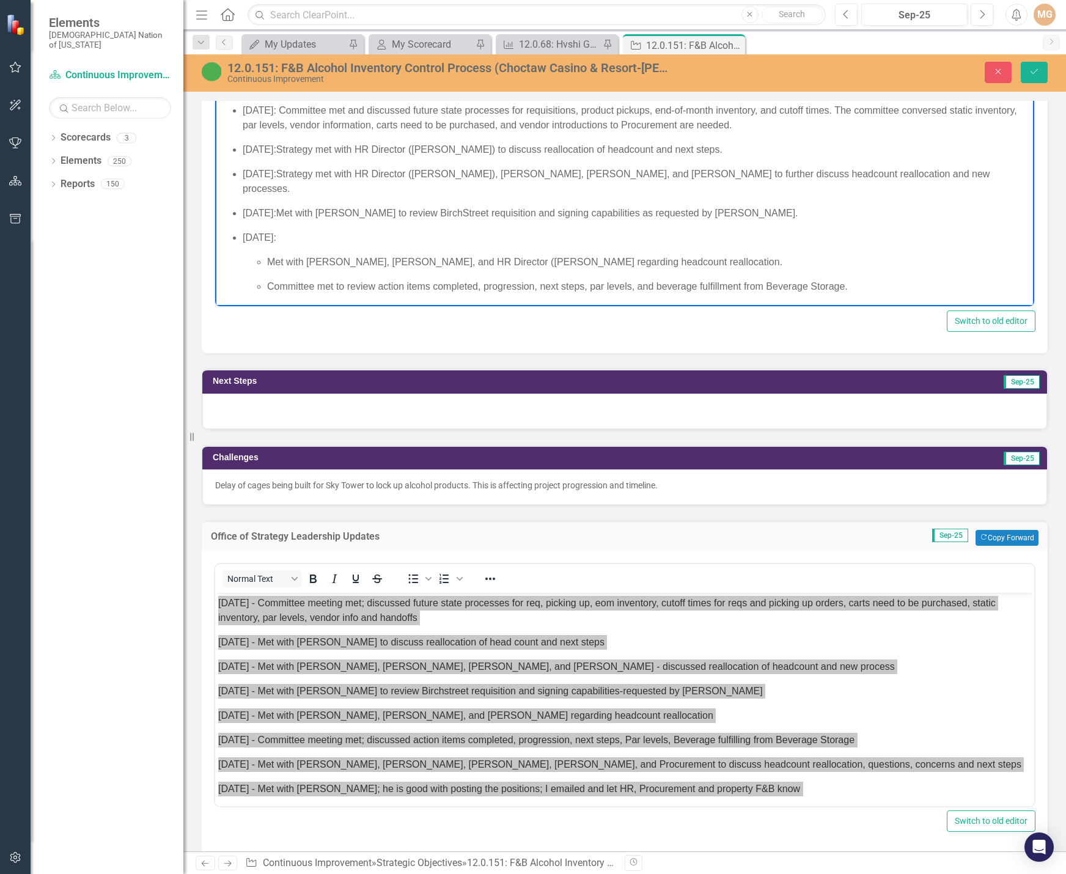
scroll to position [61, 0]
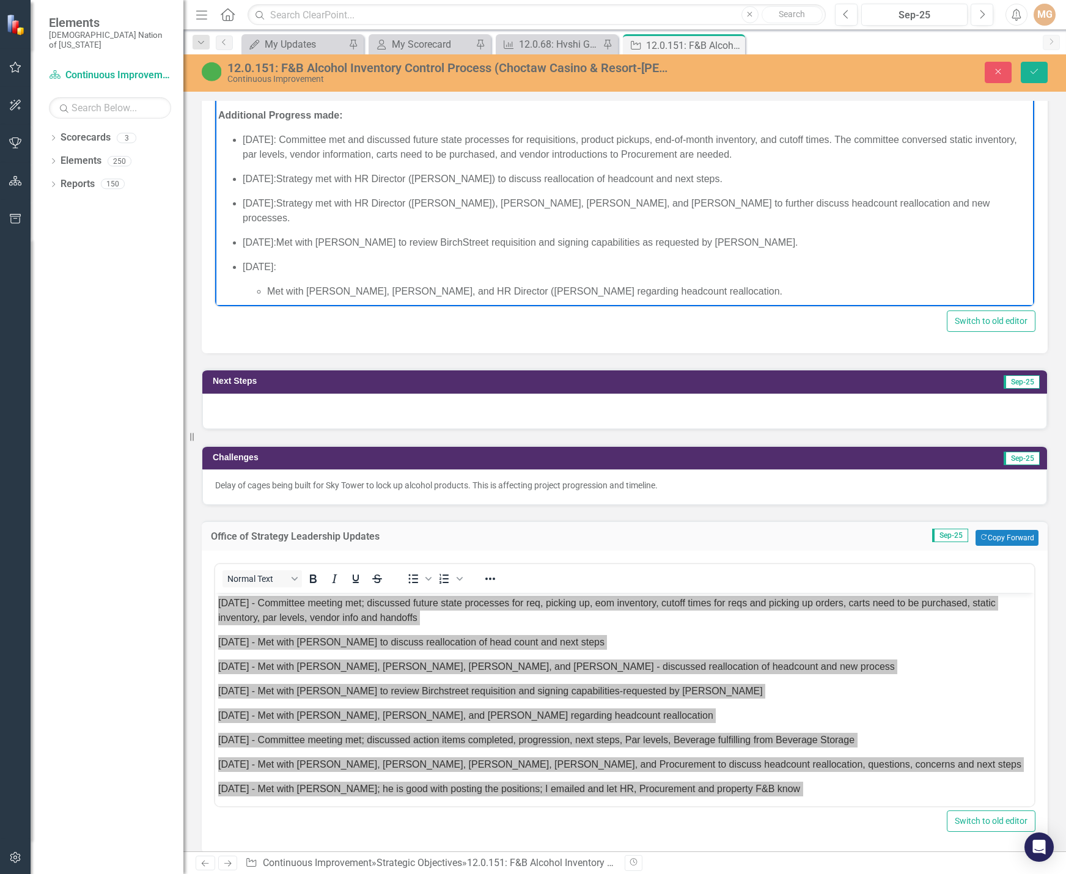
drag, startPoint x: 598, startPoint y: 223, endPoint x: 561, endPoint y: 211, distance: 38.7
click at [598, 235] on p "[DATE]: Met with [PERSON_NAME] to review BirchStreet requisition and signing ca…" at bounding box center [637, 242] width 788 height 15
click at [532, 202] on p "[DATE]: Strategy met with HR Director ([PERSON_NAME]), [PERSON_NAME], [PERSON_N…" at bounding box center [637, 210] width 788 height 29
drag, startPoint x: 354, startPoint y: 240, endPoint x: 337, endPoint y: 242, distance: 17.9
click at [337, 242] on p "[DATE]: Met with [PERSON_NAME] to review BirchStreet requisition and signing ca…" at bounding box center [637, 242] width 788 height 15
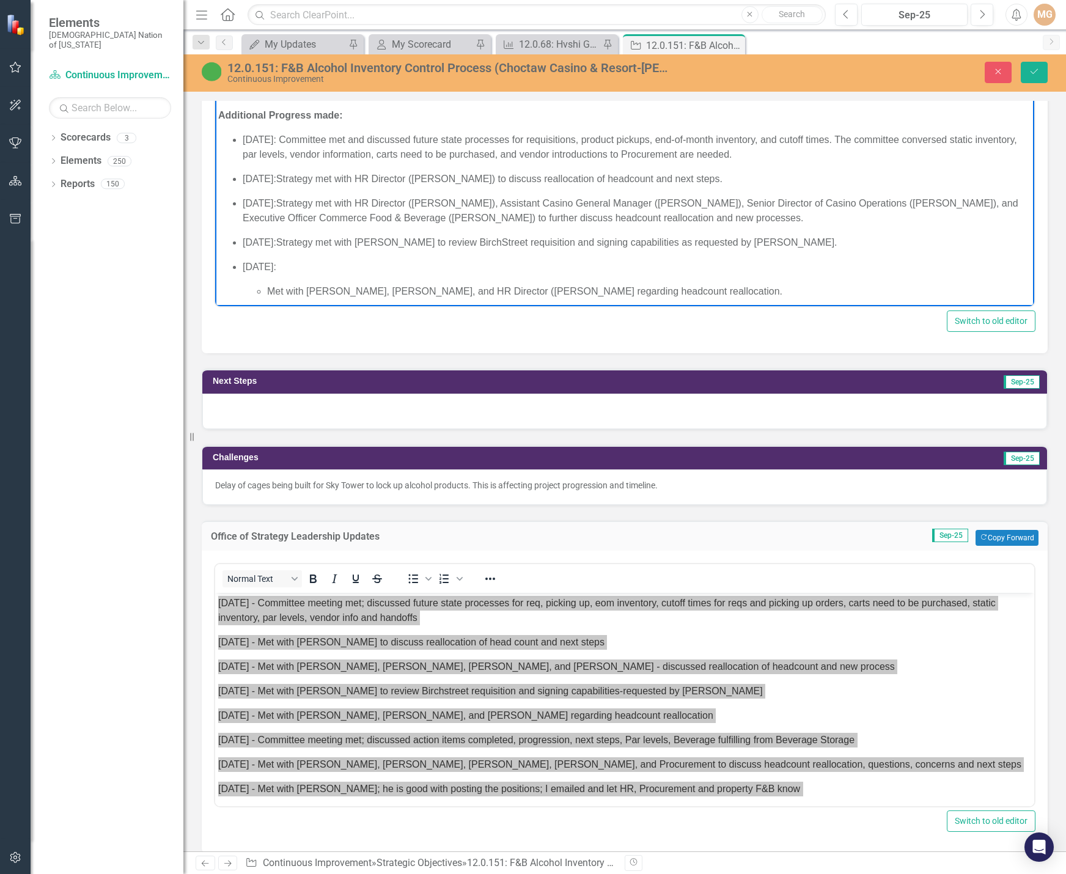
click at [417, 238] on p "[DATE]: Strategy met with [PERSON_NAME] to review BirchStreet requisition and s…" at bounding box center [637, 242] width 788 height 15
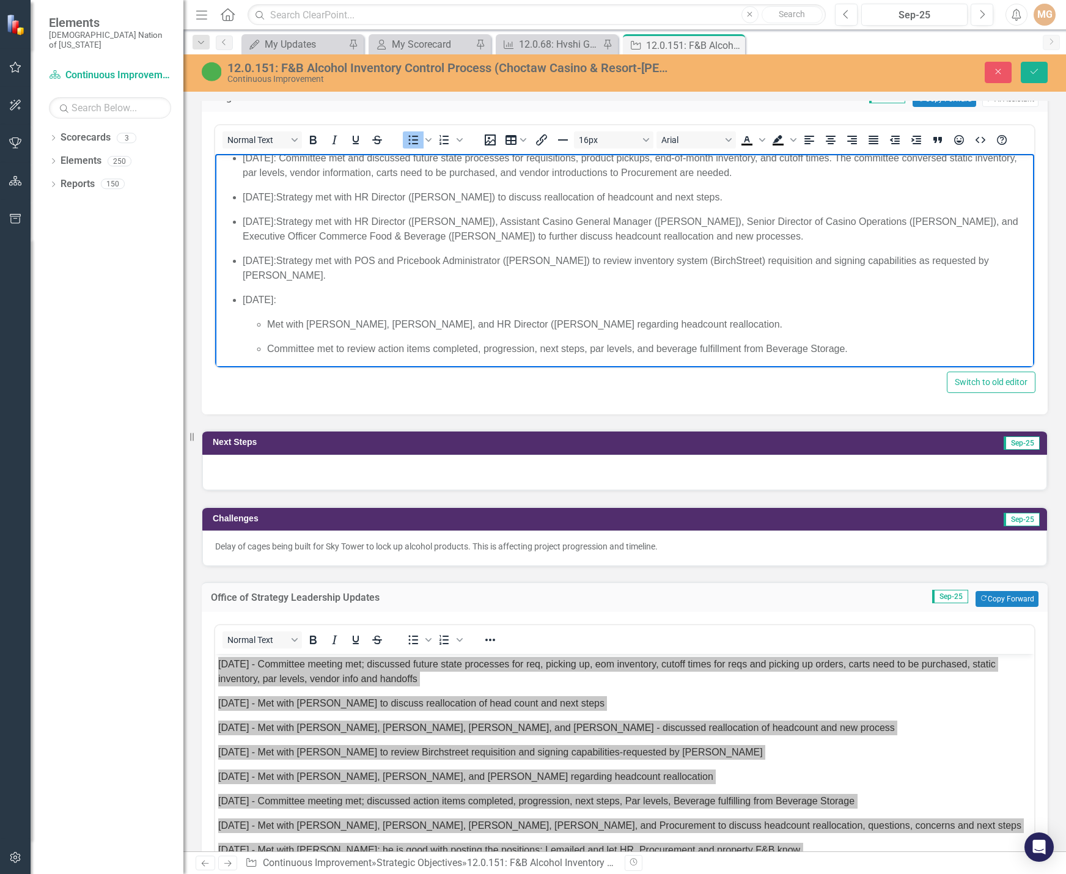
scroll to position [122, 0]
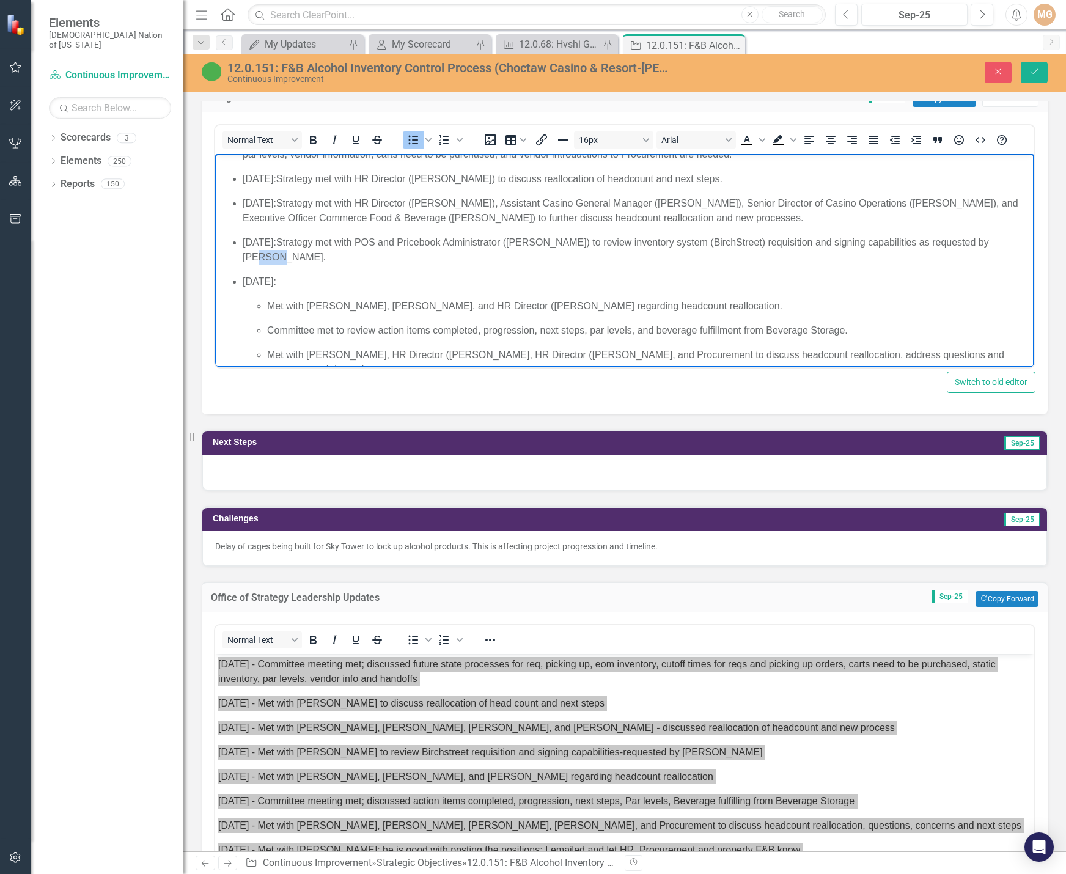
drag, startPoint x: 317, startPoint y: 254, endPoint x: 304, endPoint y: 255, distance: 12.9
click at [304, 255] on p "[DATE]: Strategy met with POS and Pricebook Administrator ([PERSON_NAME]) to re…" at bounding box center [637, 249] width 788 height 29
click at [315, 258] on p "[DATE]: Strategy met with POS and Pricebook Administrator ([PERSON_NAME]) to re…" at bounding box center [637, 249] width 788 height 29
click at [317, 257] on p "[DATE]: Strategy met with POS and Pricebook Administrator ([PERSON_NAME]) to re…" at bounding box center [637, 249] width 788 height 29
click at [266, 304] on ul "Met with [PERSON_NAME], [PERSON_NAME], and HR Director ([PERSON_NAME] regarding…" at bounding box center [637, 338] width 788 height 78
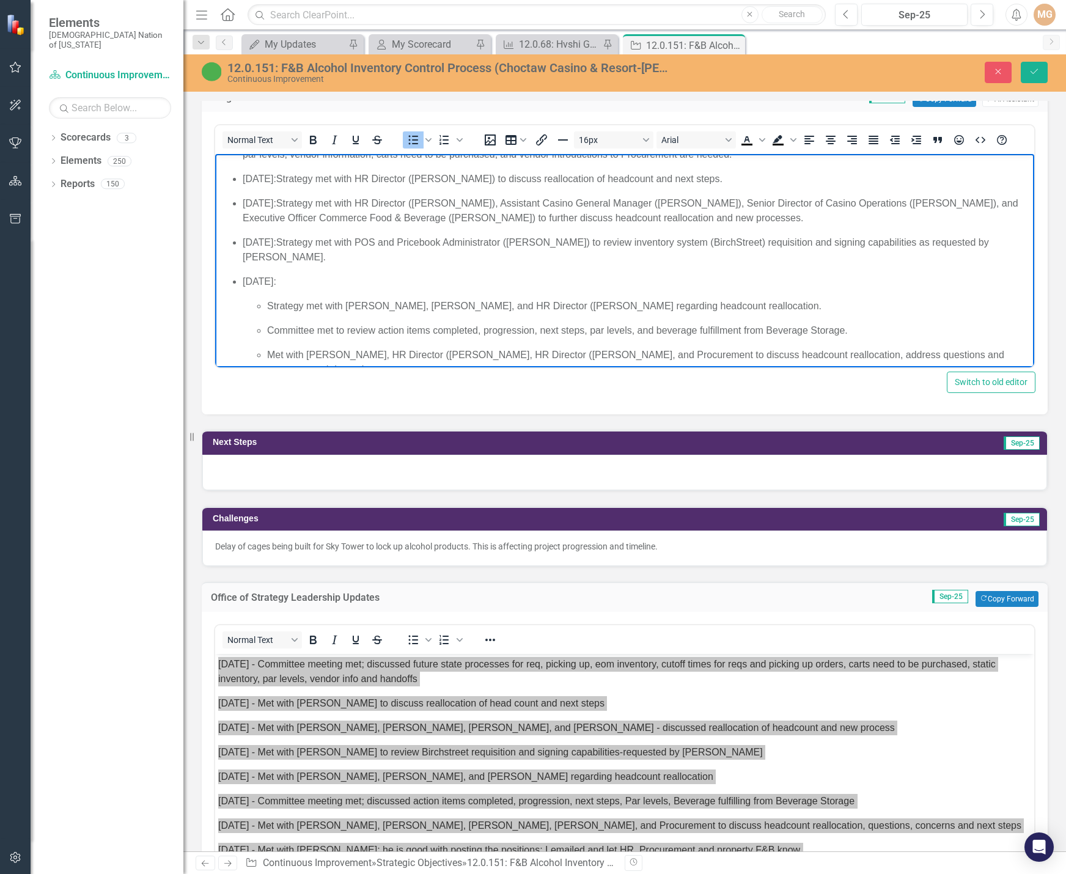
click at [345, 304] on p "Strategy met with [PERSON_NAME], [PERSON_NAME], and HR Director ([PERSON_NAME] …" at bounding box center [649, 306] width 764 height 15
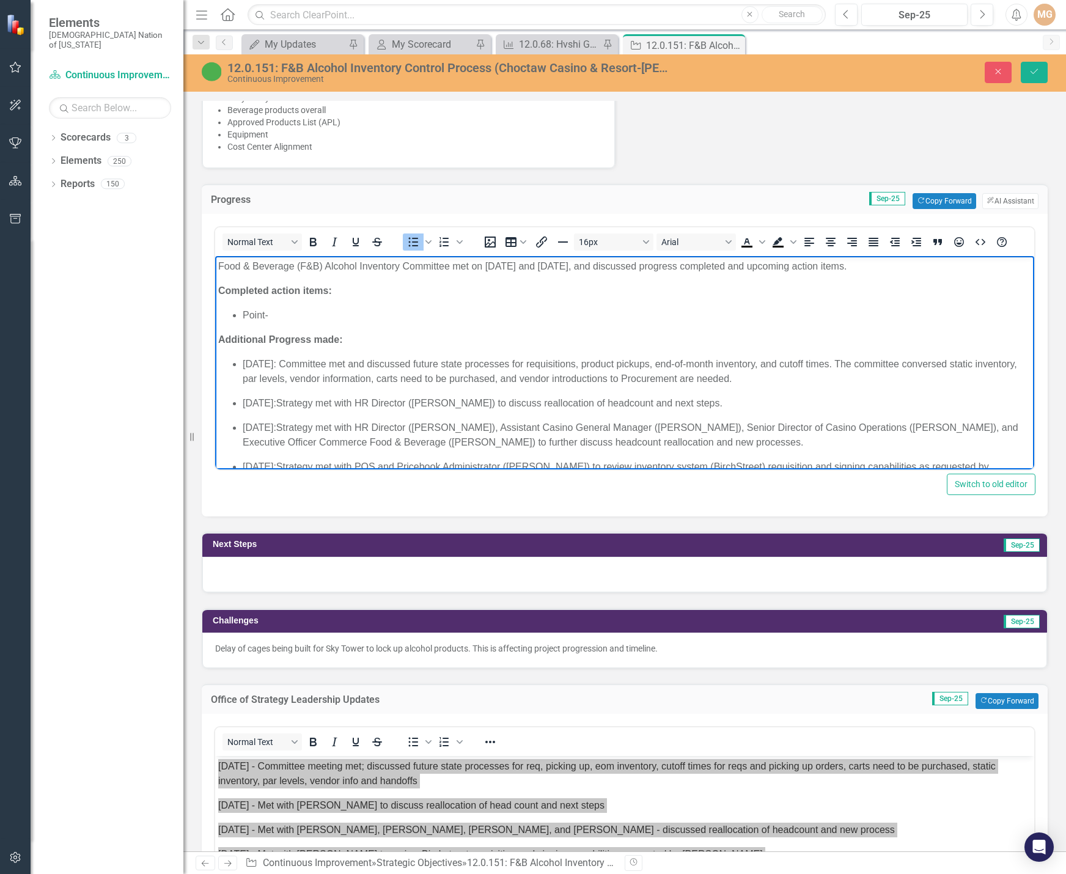
scroll to position [856, 0]
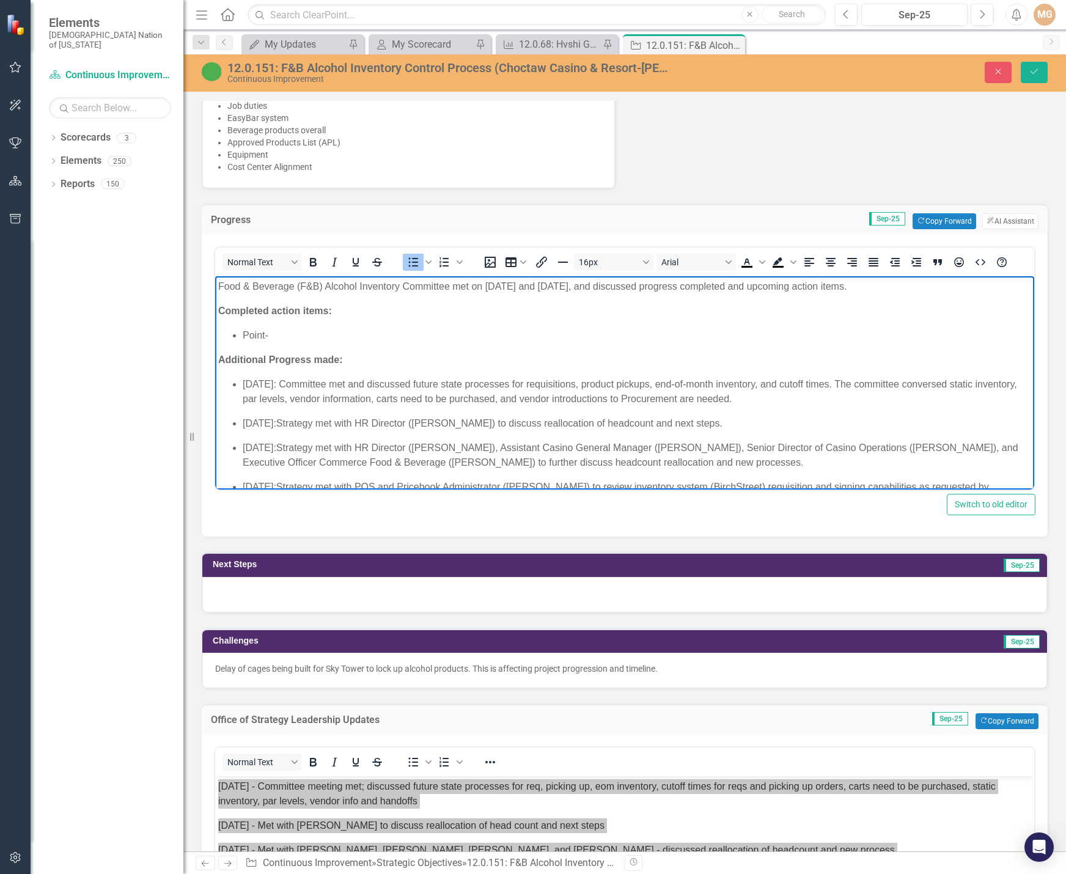
click at [411, 424] on p "[DATE]: Strategy met with HR Director ([PERSON_NAME]) to discuss reallocation o…" at bounding box center [637, 423] width 788 height 15
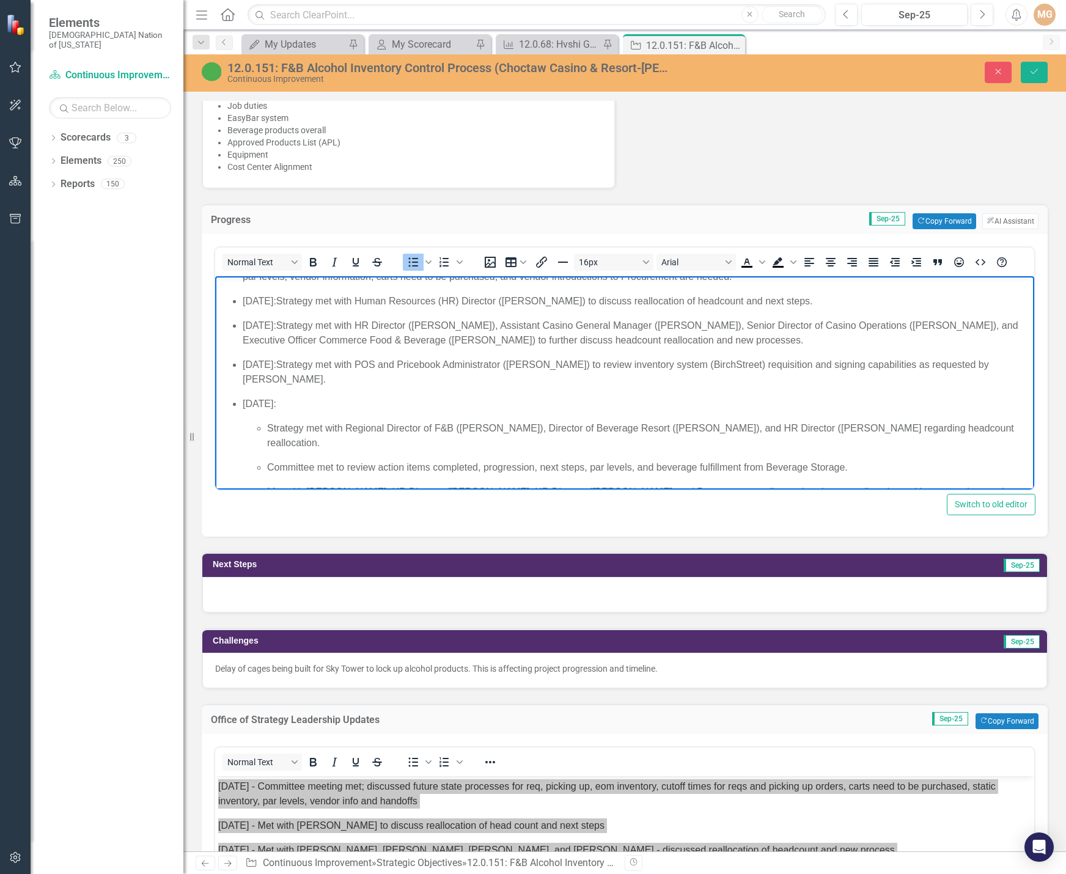
scroll to position [183, 0]
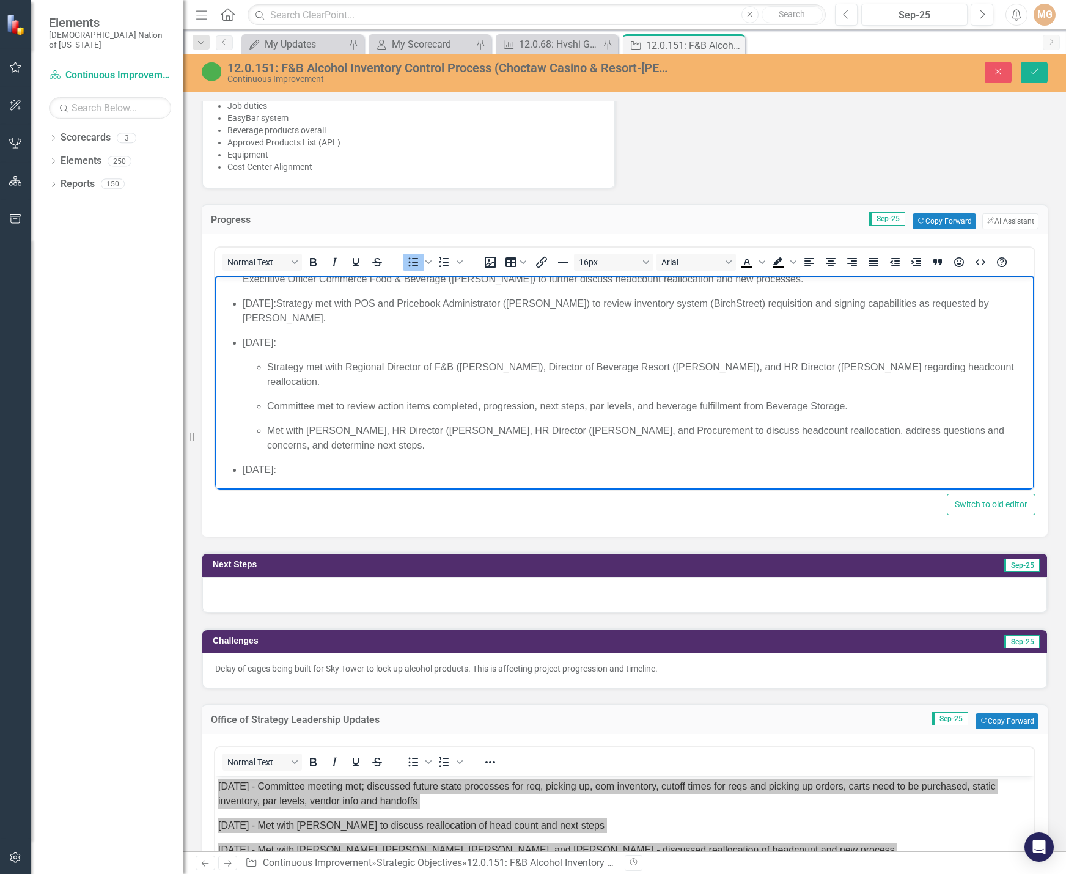
click at [834, 365] on p "Strategy met with Regional Director of F&B ([PERSON_NAME]), Director of Beverag…" at bounding box center [649, 374] width 764 height 29
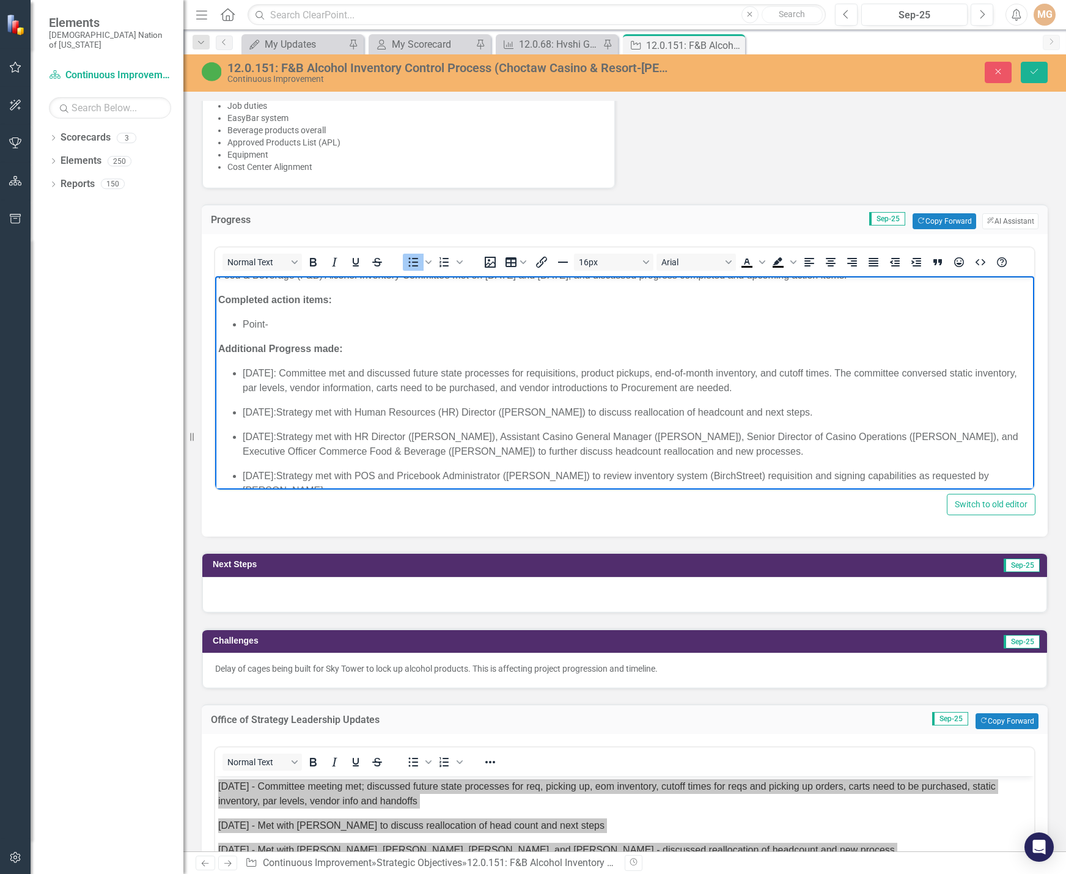
scroll to position [0, 0]
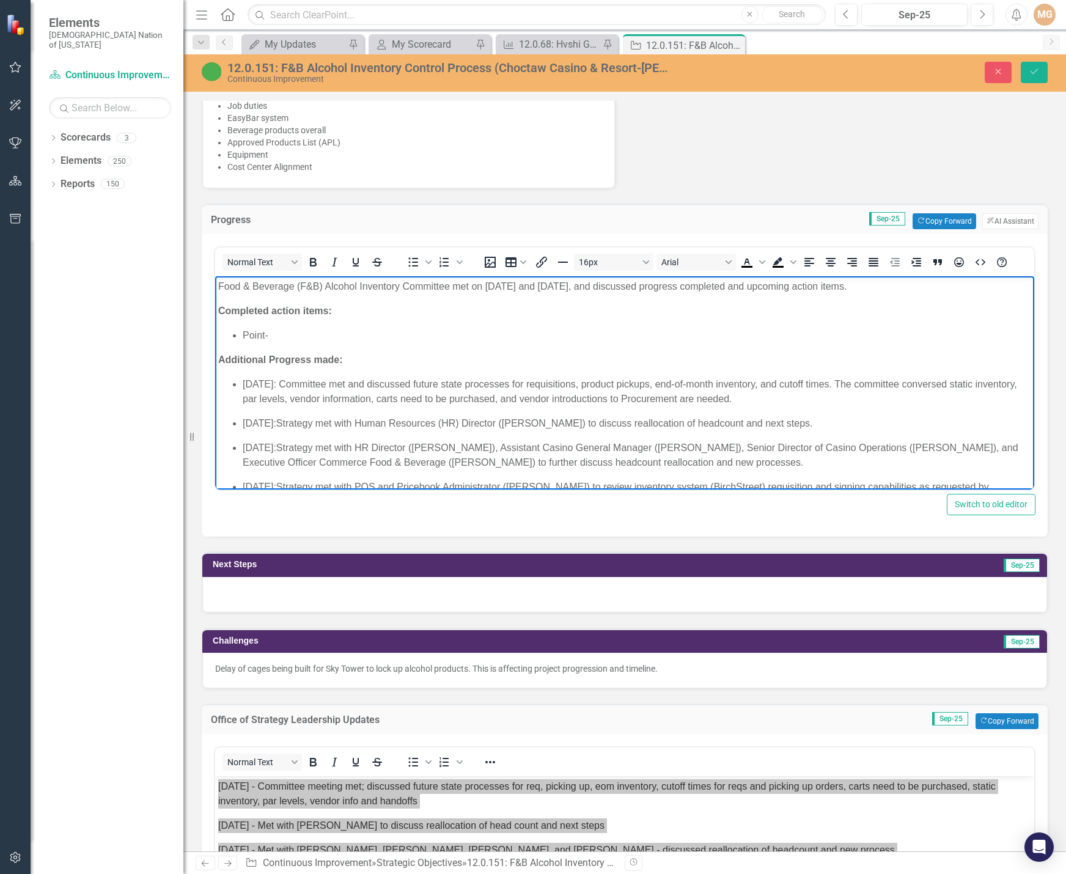
click at [708, 284] on p "Food & Beverage (F&B) Alcohol Inventory Committee met on [DATE] and [DATE], and…" at bounding box center [624, 286] width 813 height 15
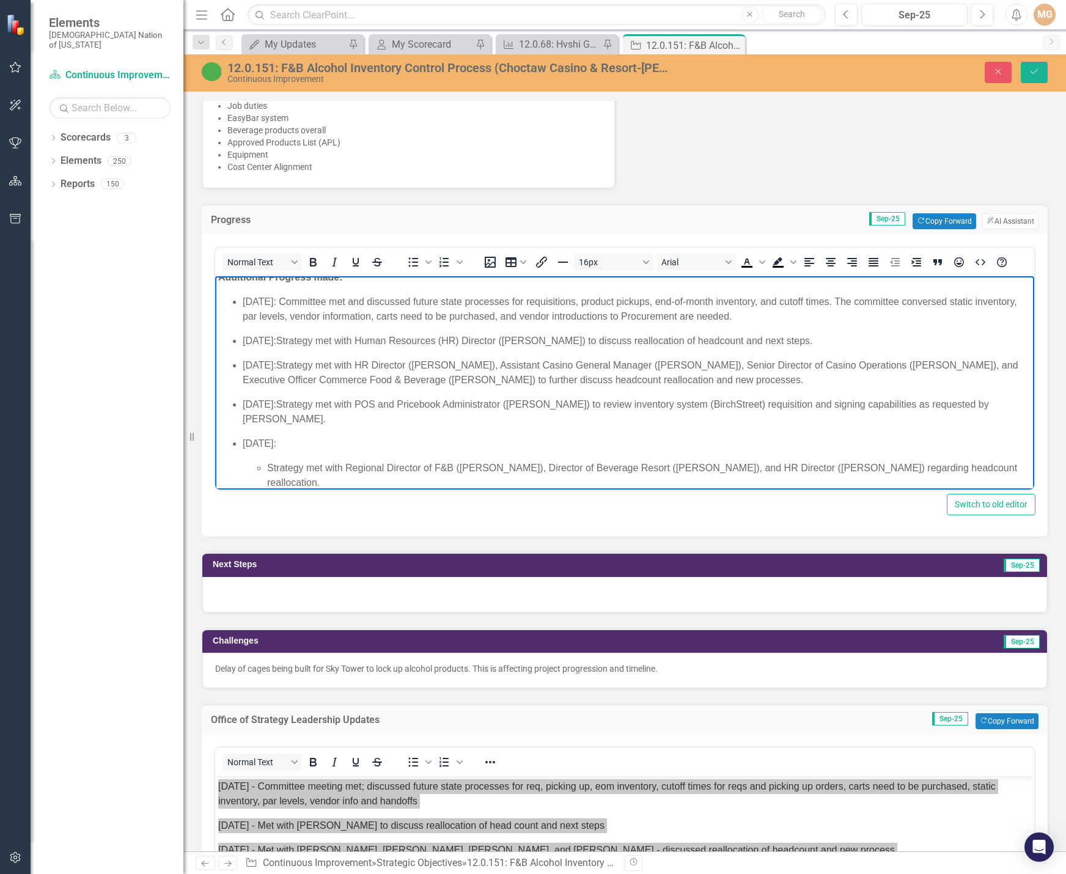
scroll to position [61, 0]
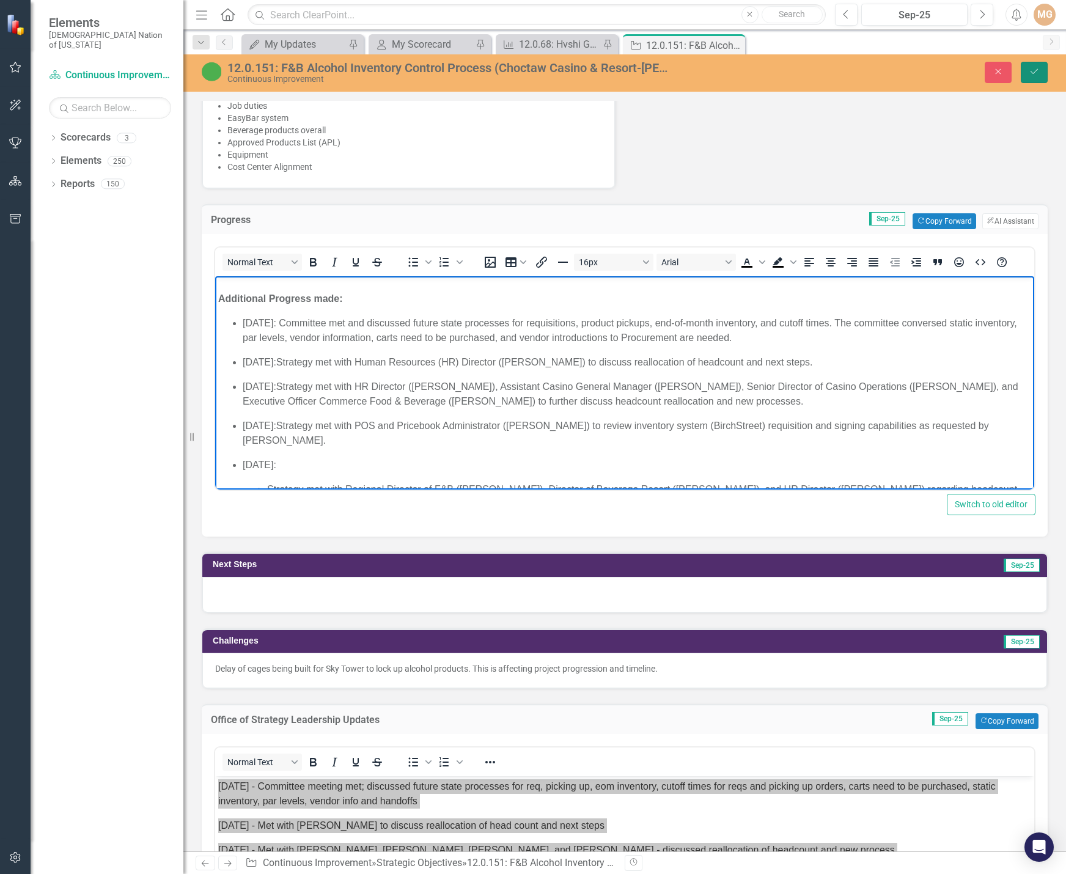
click at [1039, 78] on button "Save" at bounding box center [1034, 72] width 27 height 21
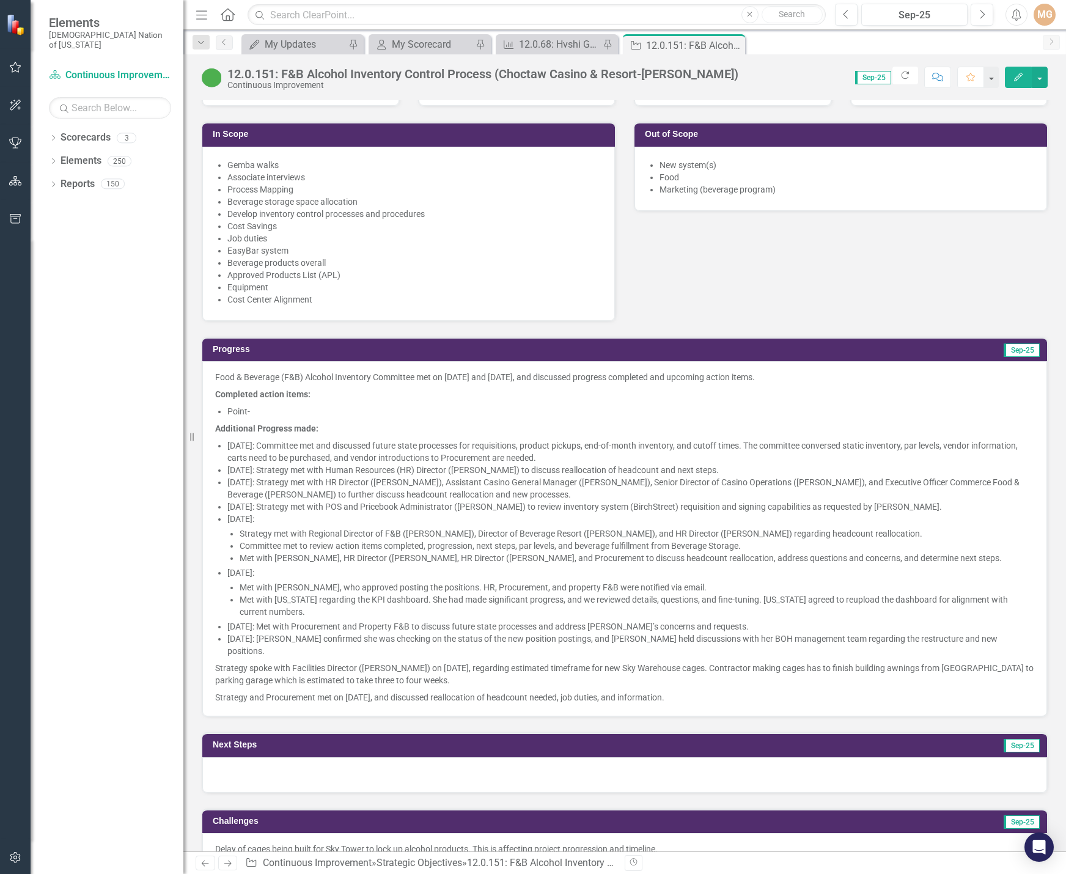
scroll to position [733, 0]
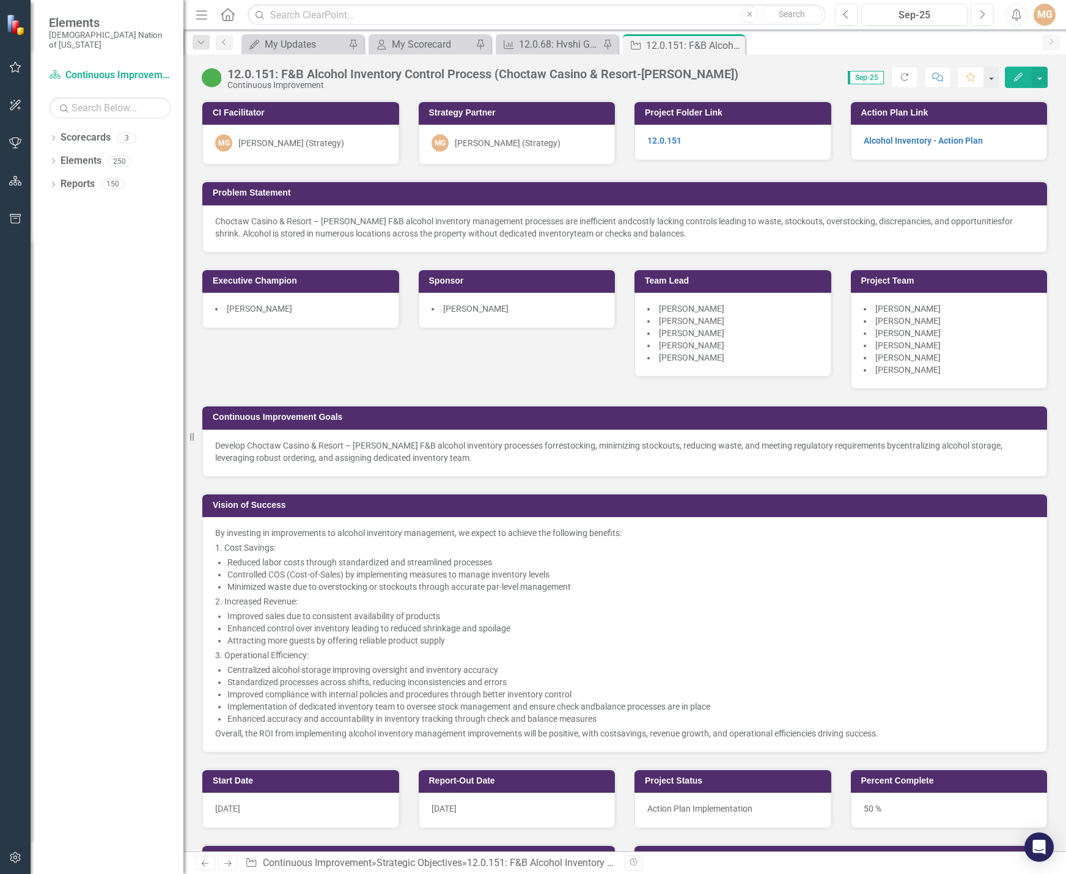
scroll to position [733, 0]
